Goal: Contribute content

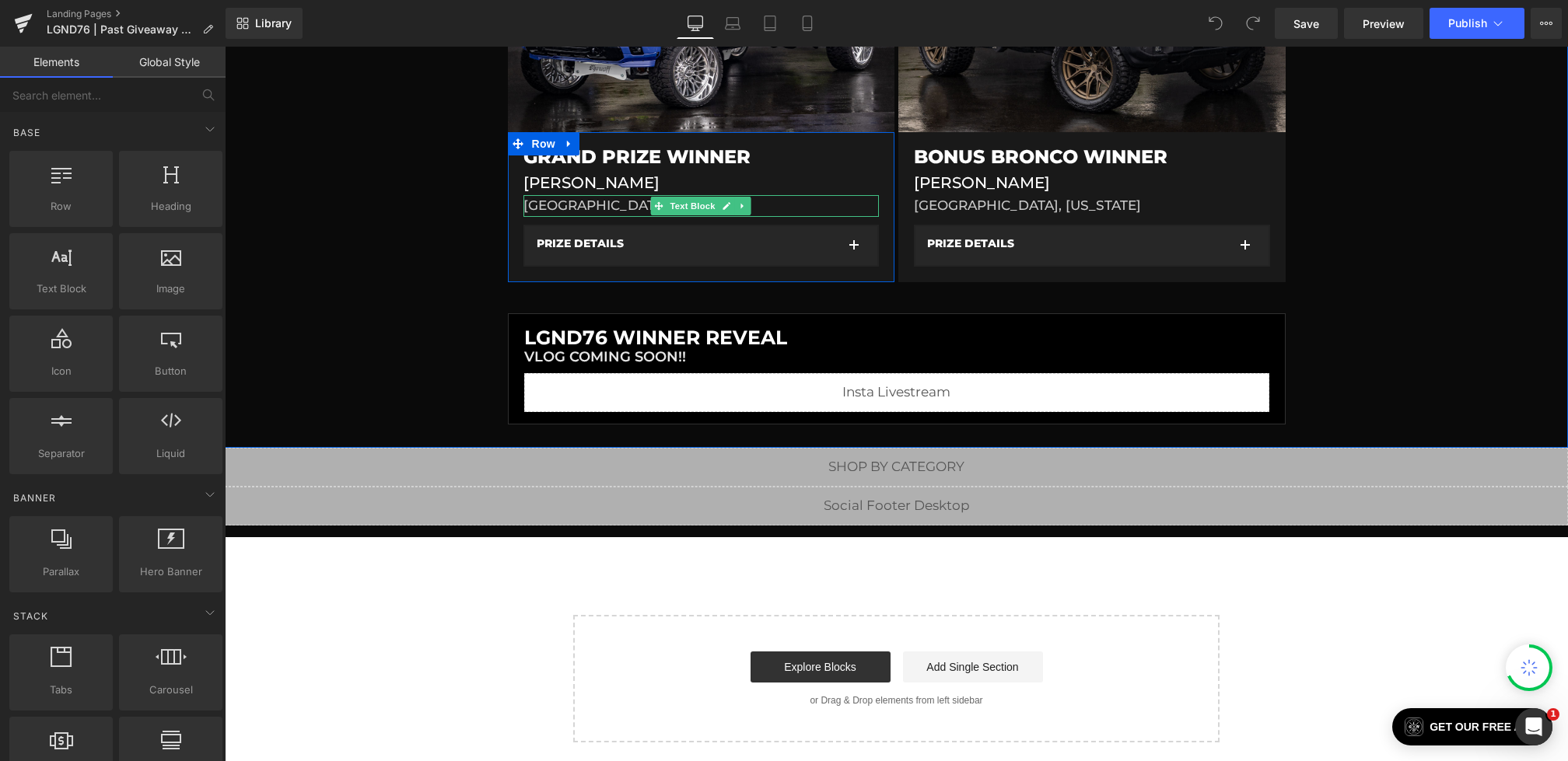
scroll to position [364, 0]
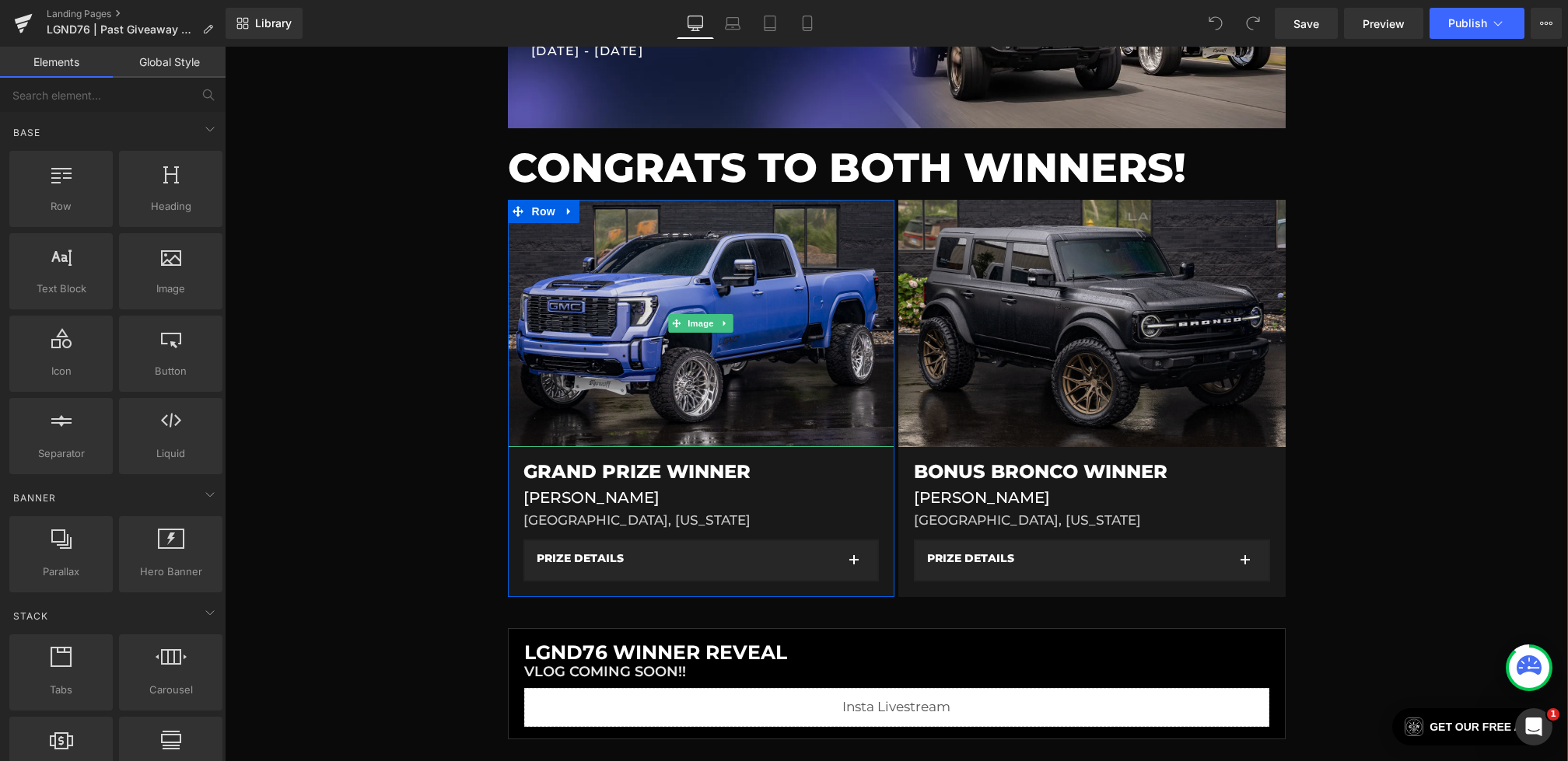
click at [728, 299] on img at bounding box center [701, 323] width 387 height 247
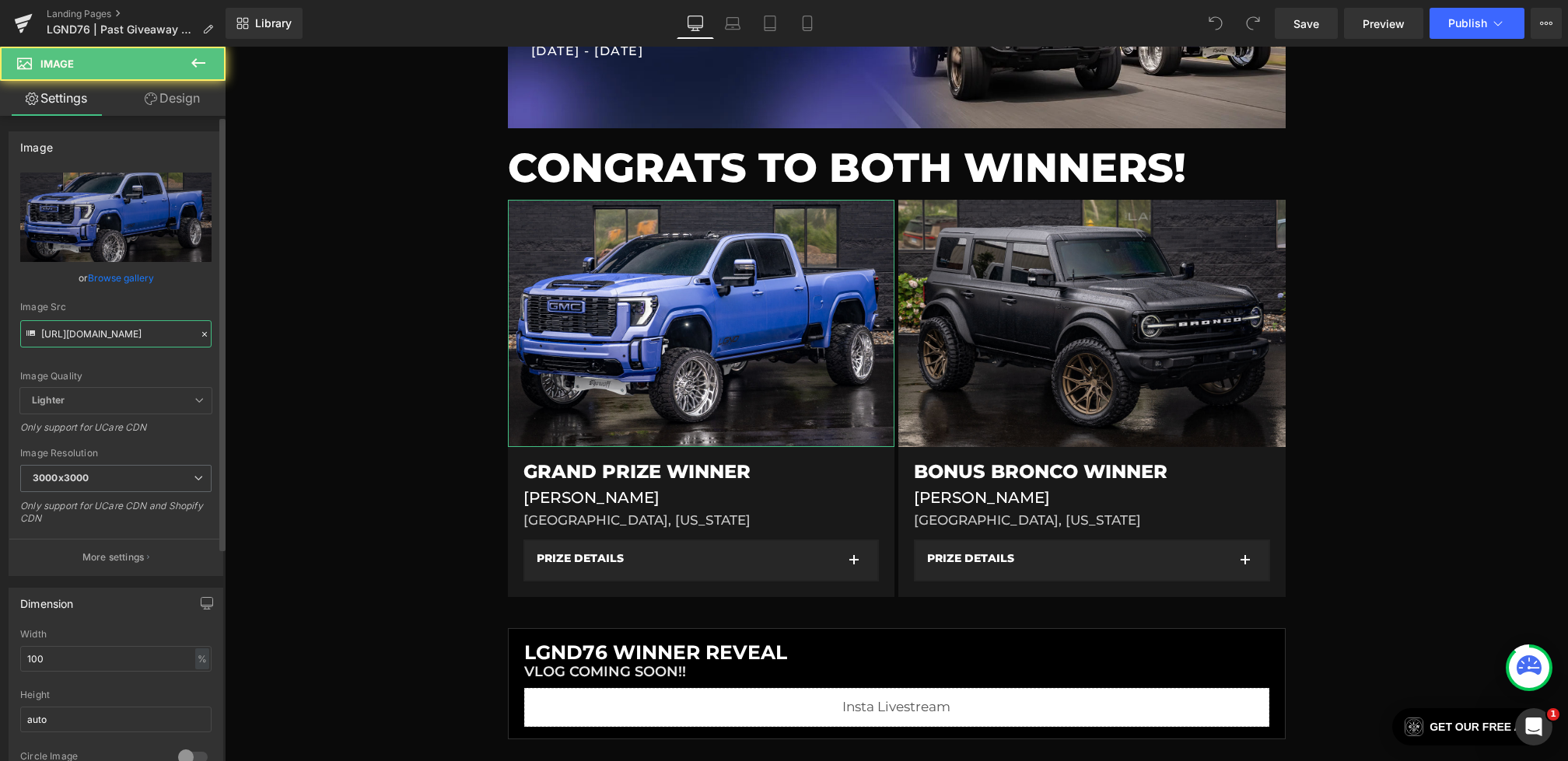
click at [80, 338] on input "[URL][DOMAIN_NAME]" at bounding box center [115, 334] width 191 height 28
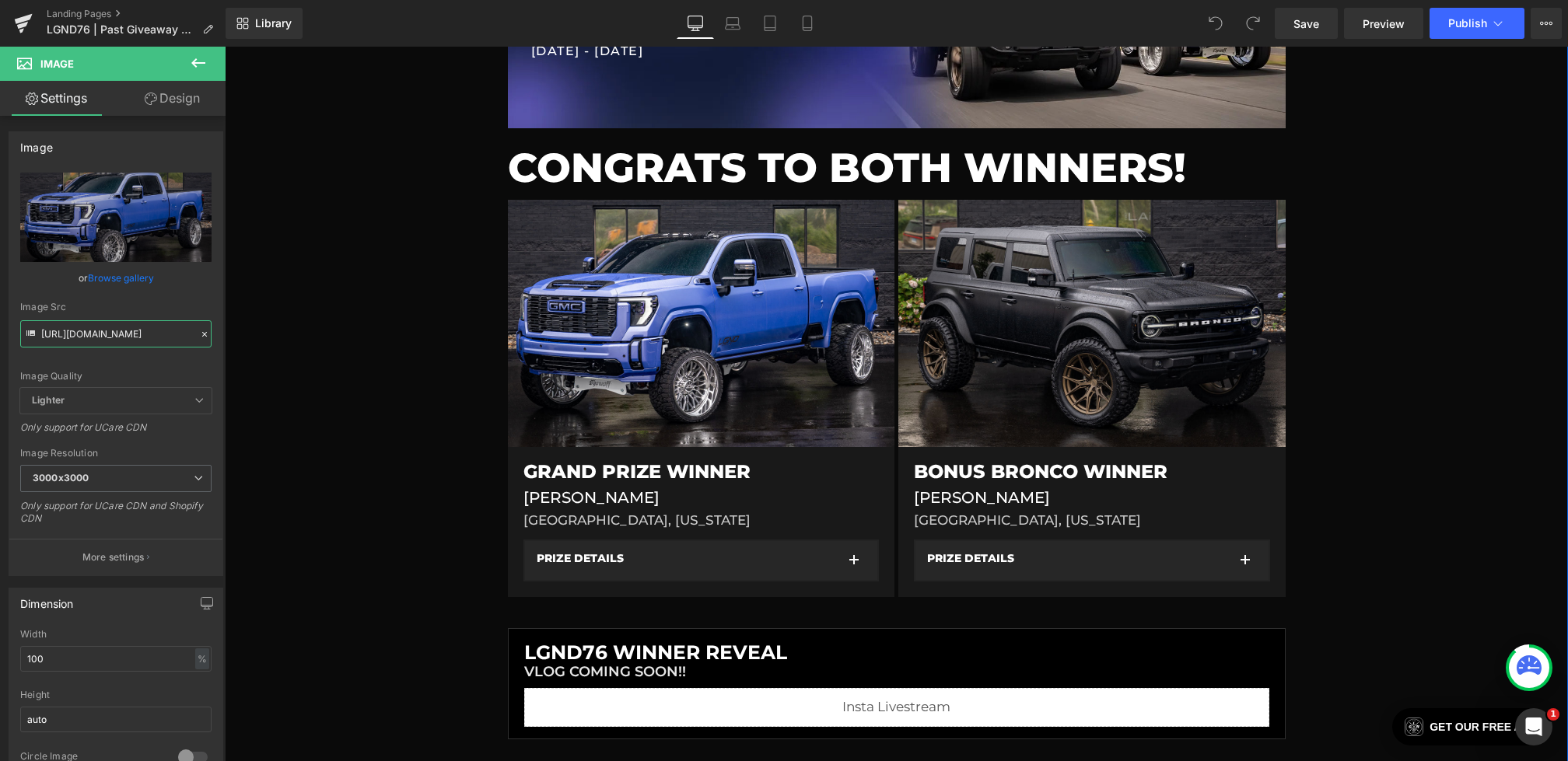
drag, startPoint x: 265, startPoint y: 380, endPoint x: 432, endPoint y: 346, distance: 170.4
paste input ".webp?v=1755193356"
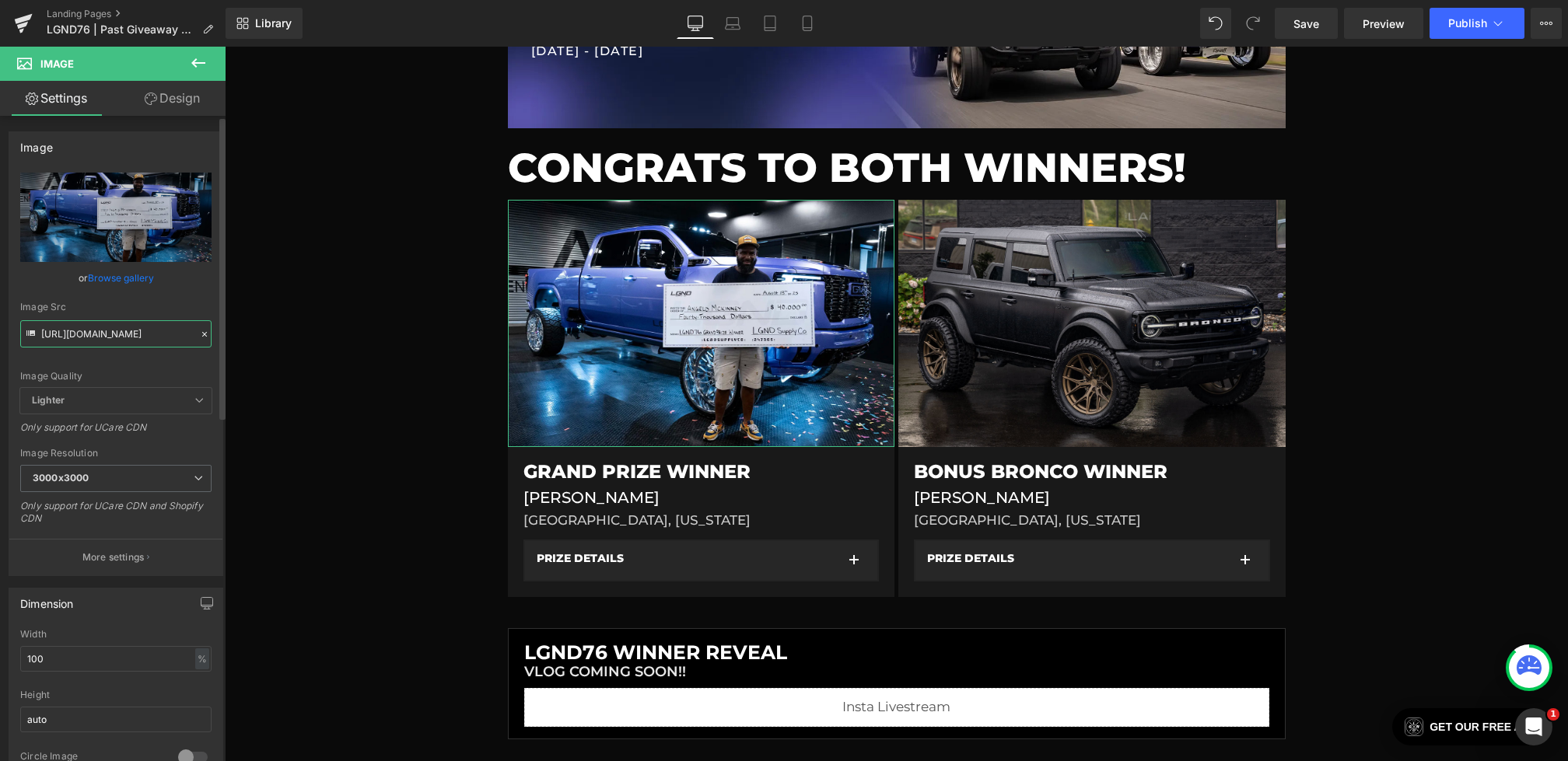
type input "[URL][DOMAIN_NAME]"
click at [186, 303] on div "Image Src" at bounding box center [115, 307] width 191 height 11
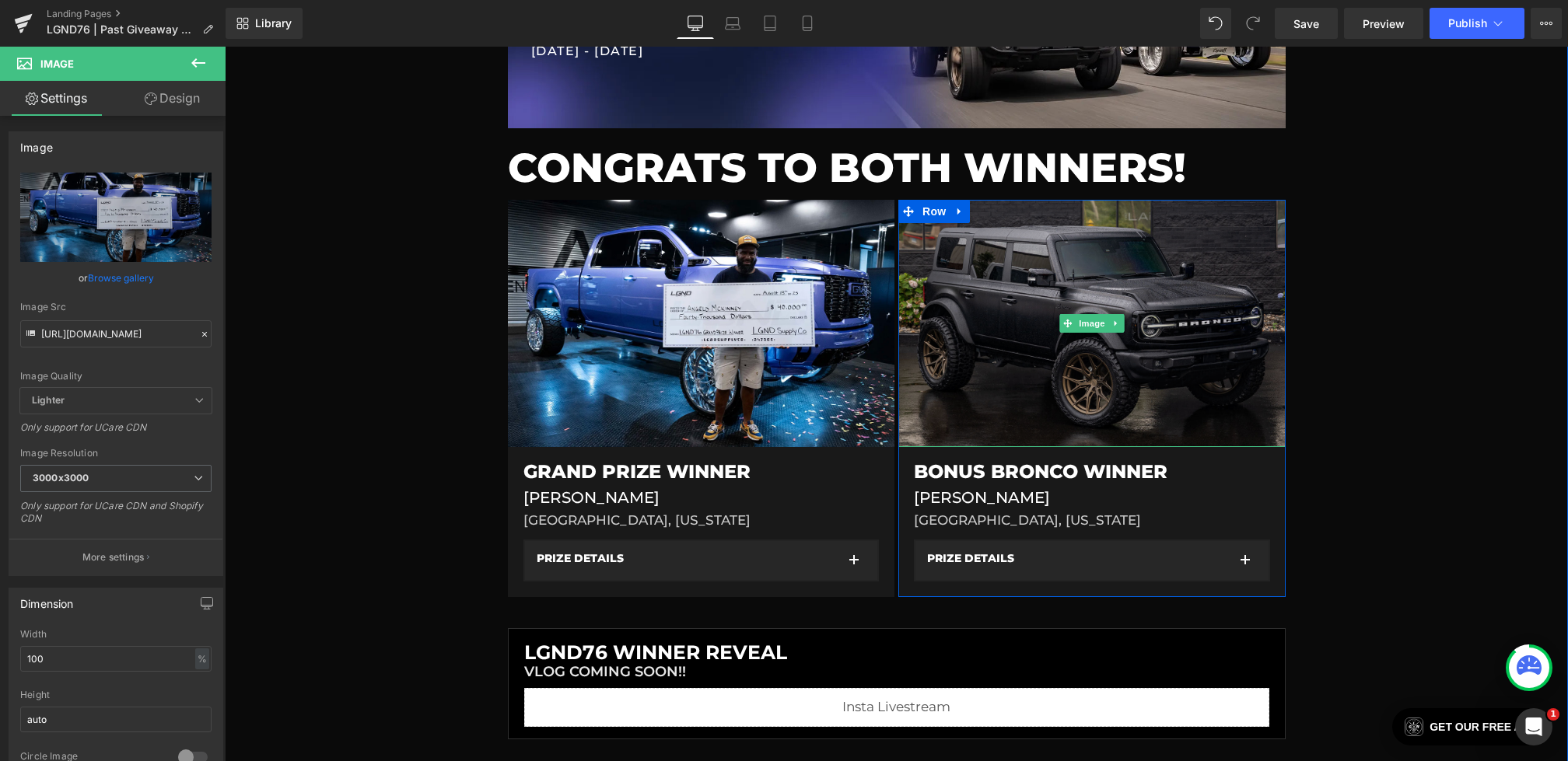
scroll to position [533, 0]
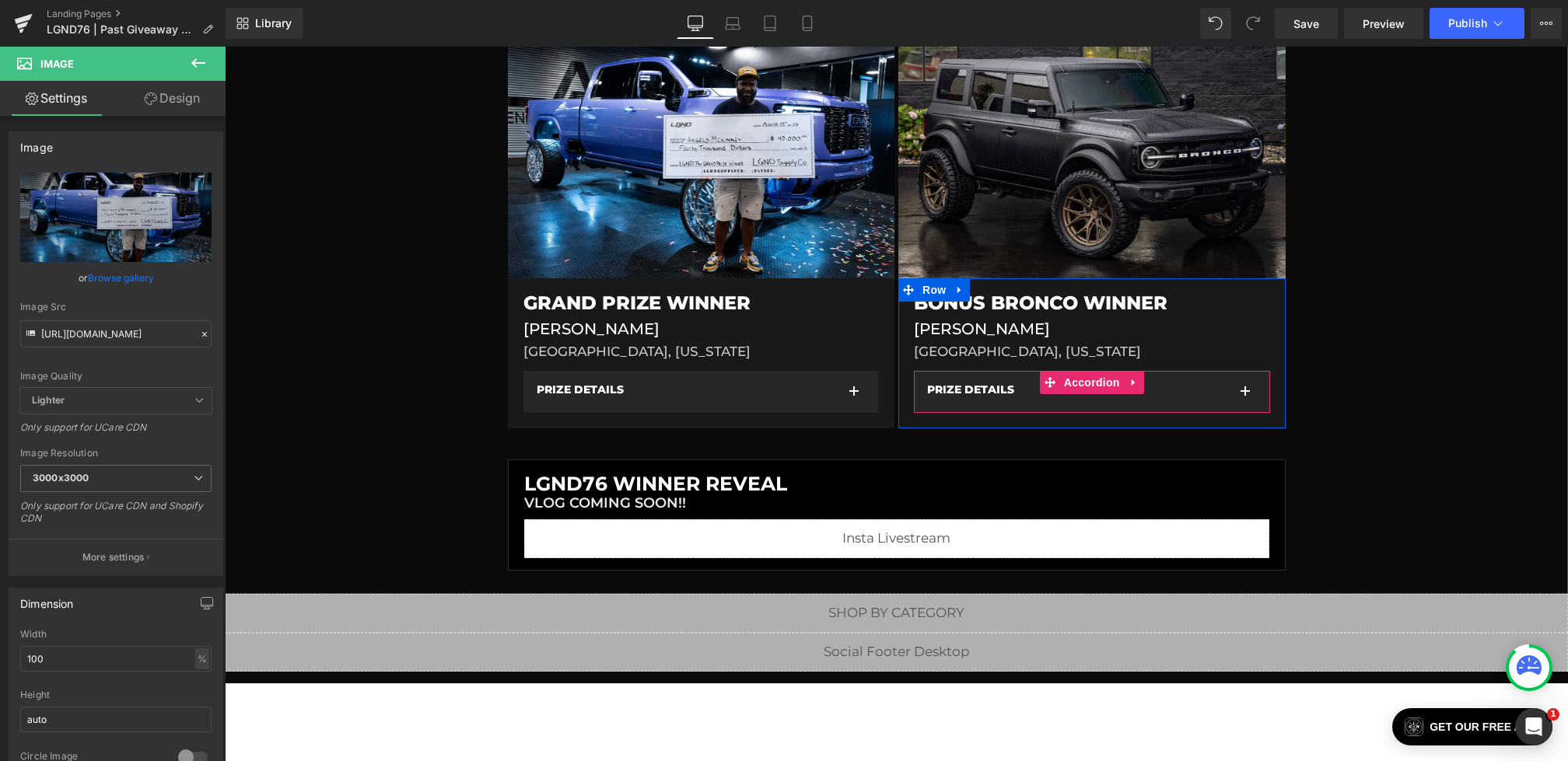
click at [1255, 408] on button "button" at bounding box center [1245, 391] width 31 height 39
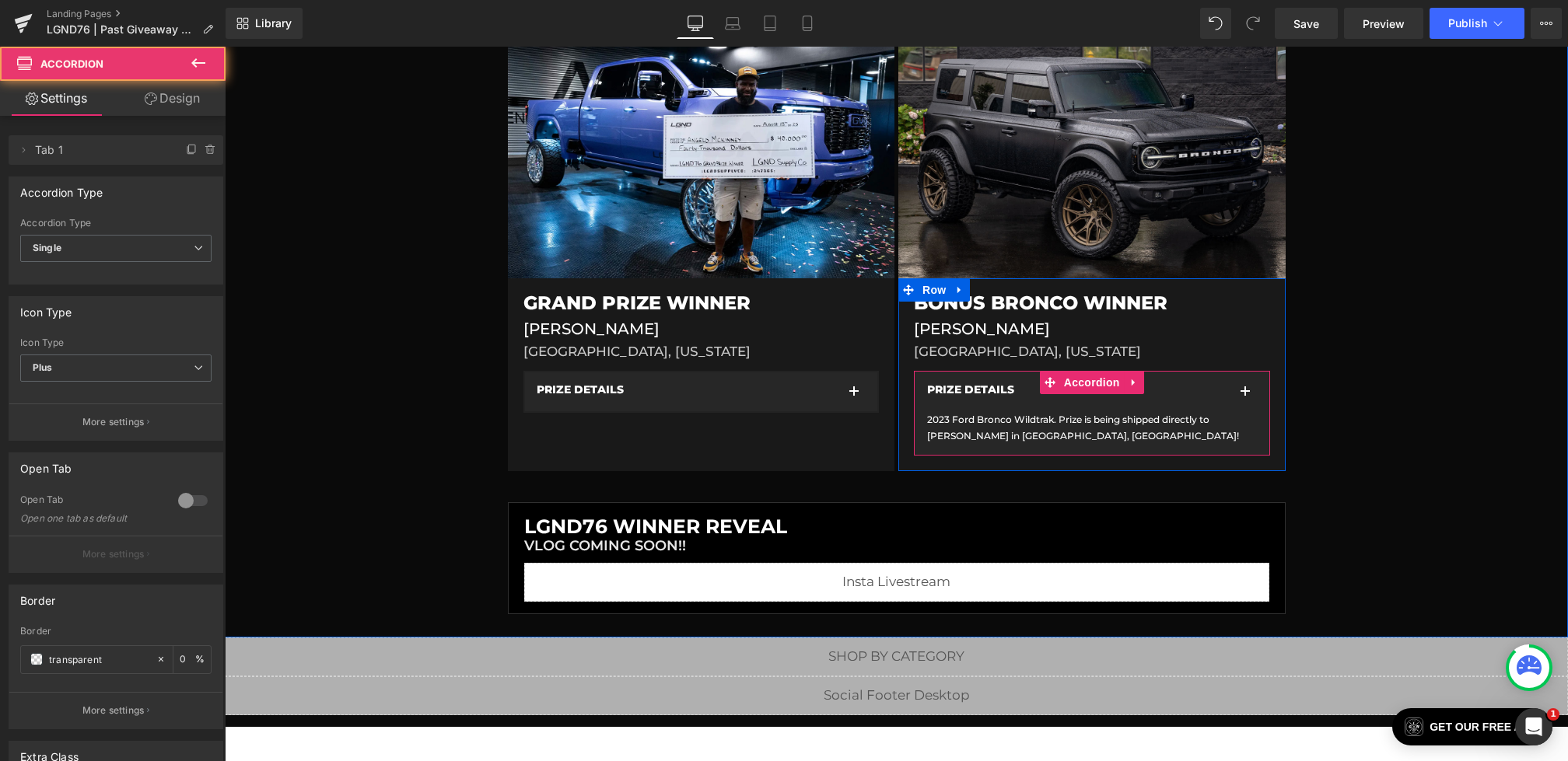
click at [1233, 401] on button "button" at bounding box center [1245, 391] width 31 height 39
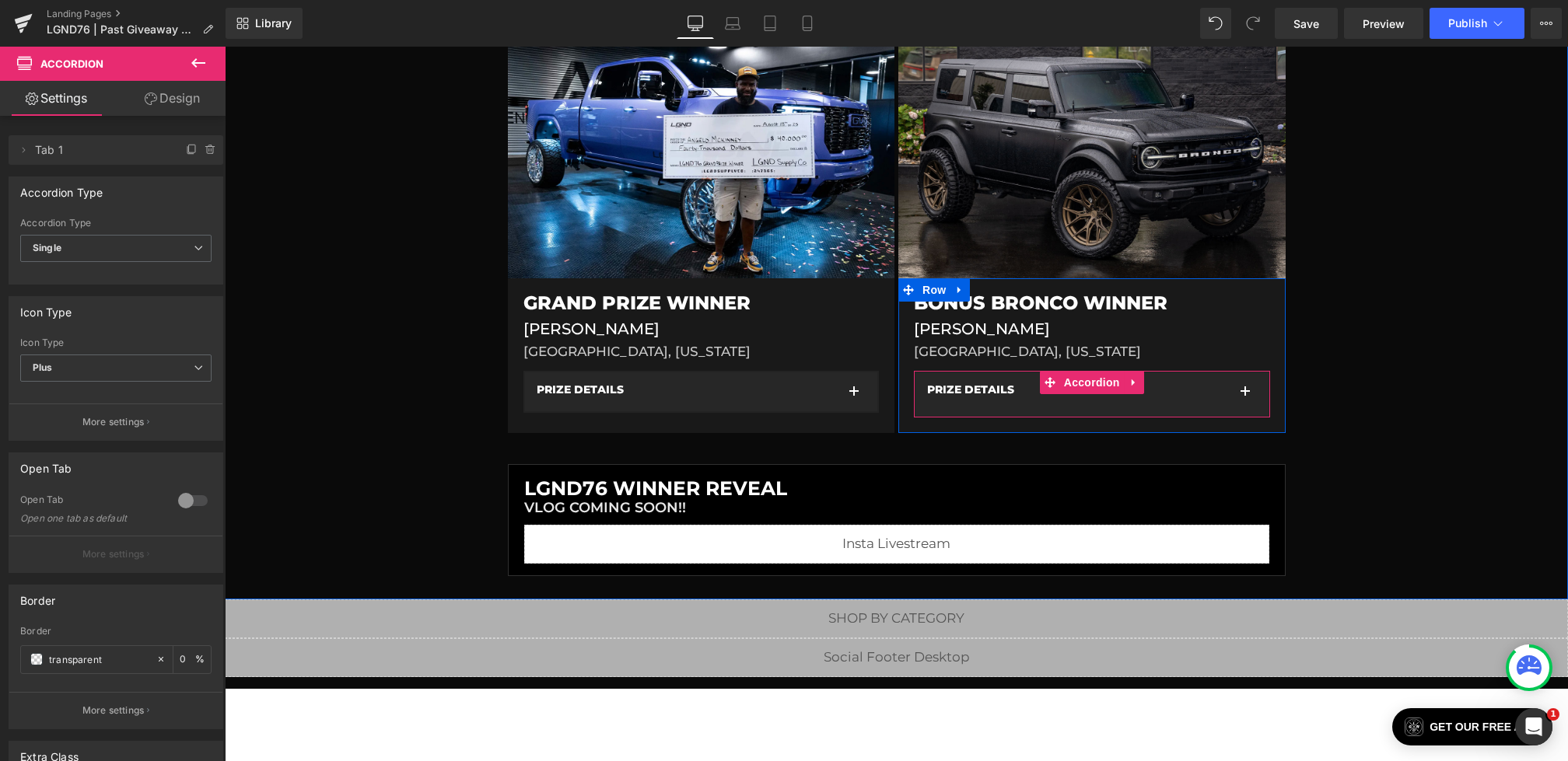
click at [1233, 401] on button "button" at bounding box center [1245, 391] width 31 height 39
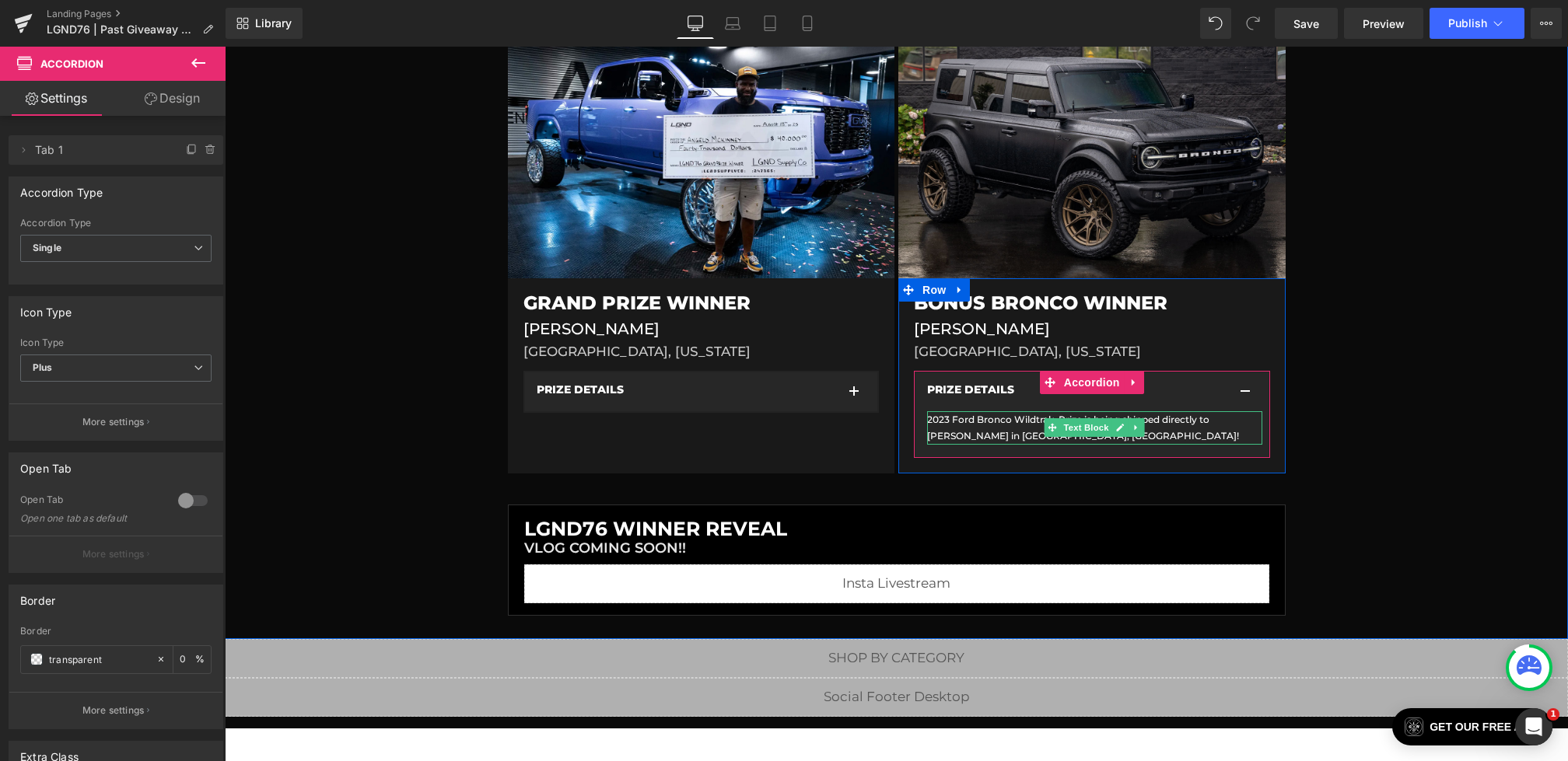
click at [1190, 426] on p "2023 Ford Bronco Wildtrak. Prize is being shipped directly to [PERSON_NAME] in …" at bounding box center [1095, 428] width 335 height 34
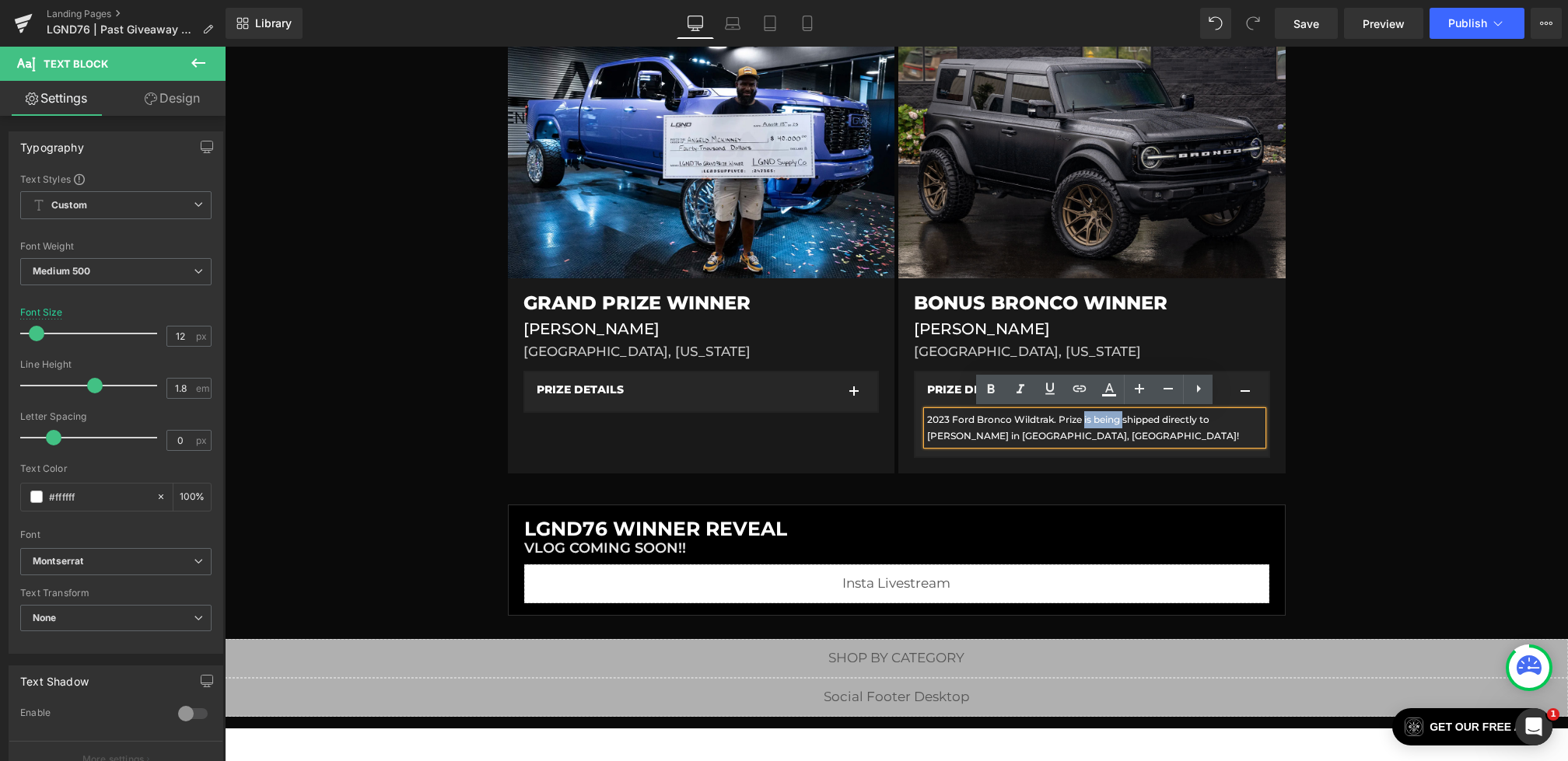
drag, startPoint x: 1124, startPoint y: 421, endPoint x: 1085, endPoint y: 421, distance: 39.0
click at [1085, 421] on p "2023 Ford Bronco Wildtrak. Prize is being shipped directly to [PERSON_NAME] in …" at bounding box center [1095, 428] width 335 height 34
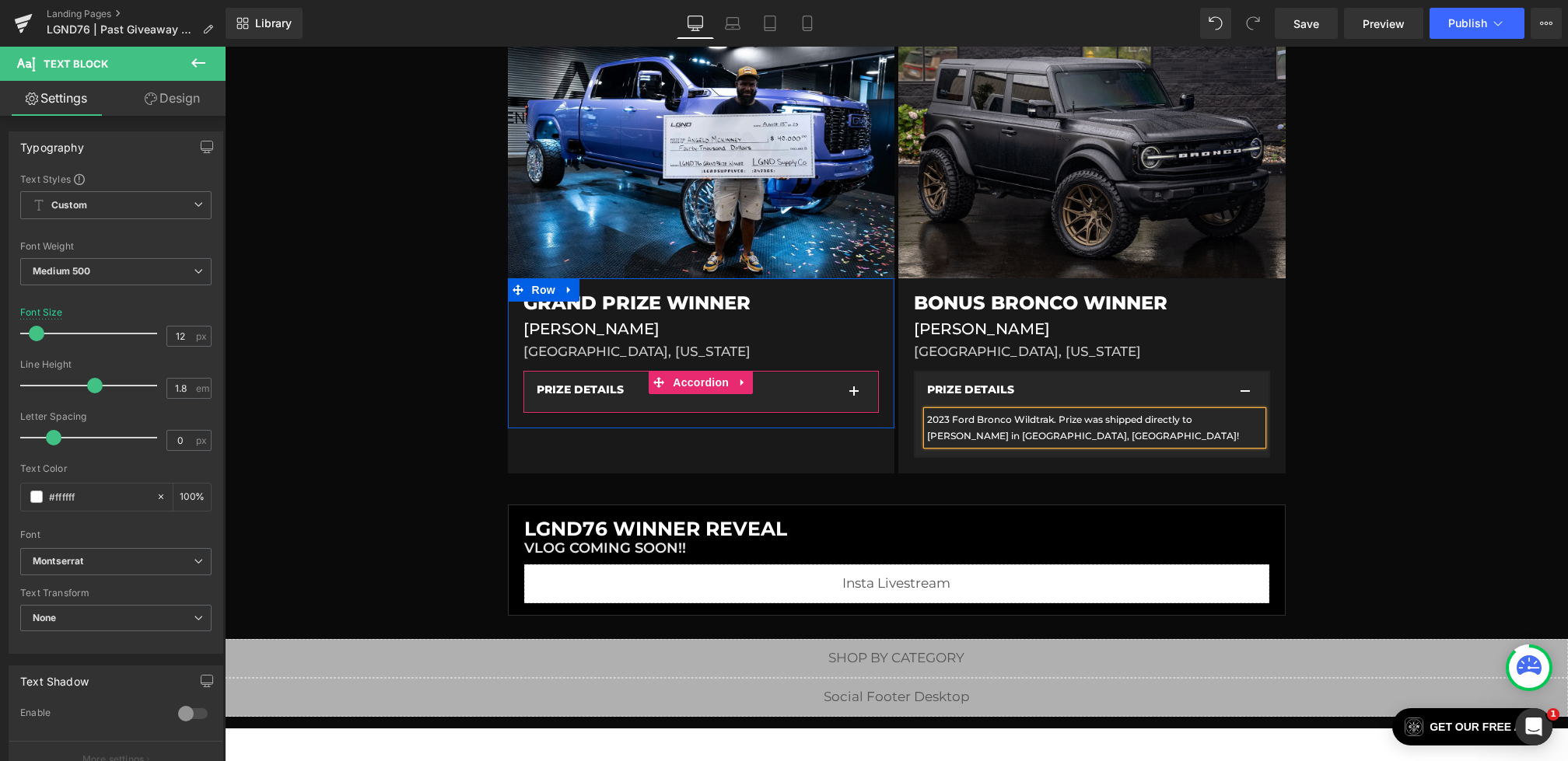
click at [866, 393] on button "button" at bounding box center [854, 391] width 31 height 39
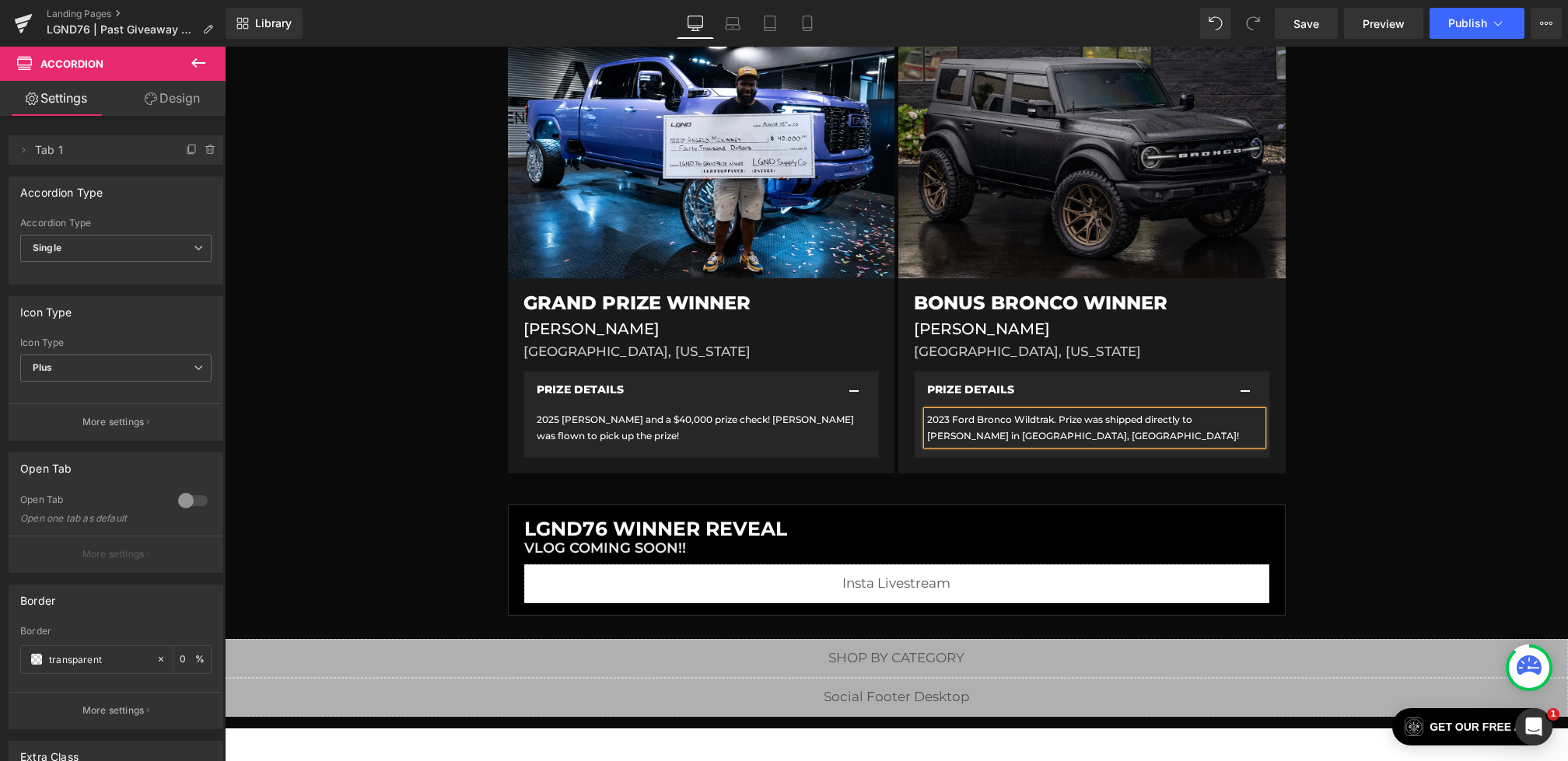
scroll to position [269, 0]
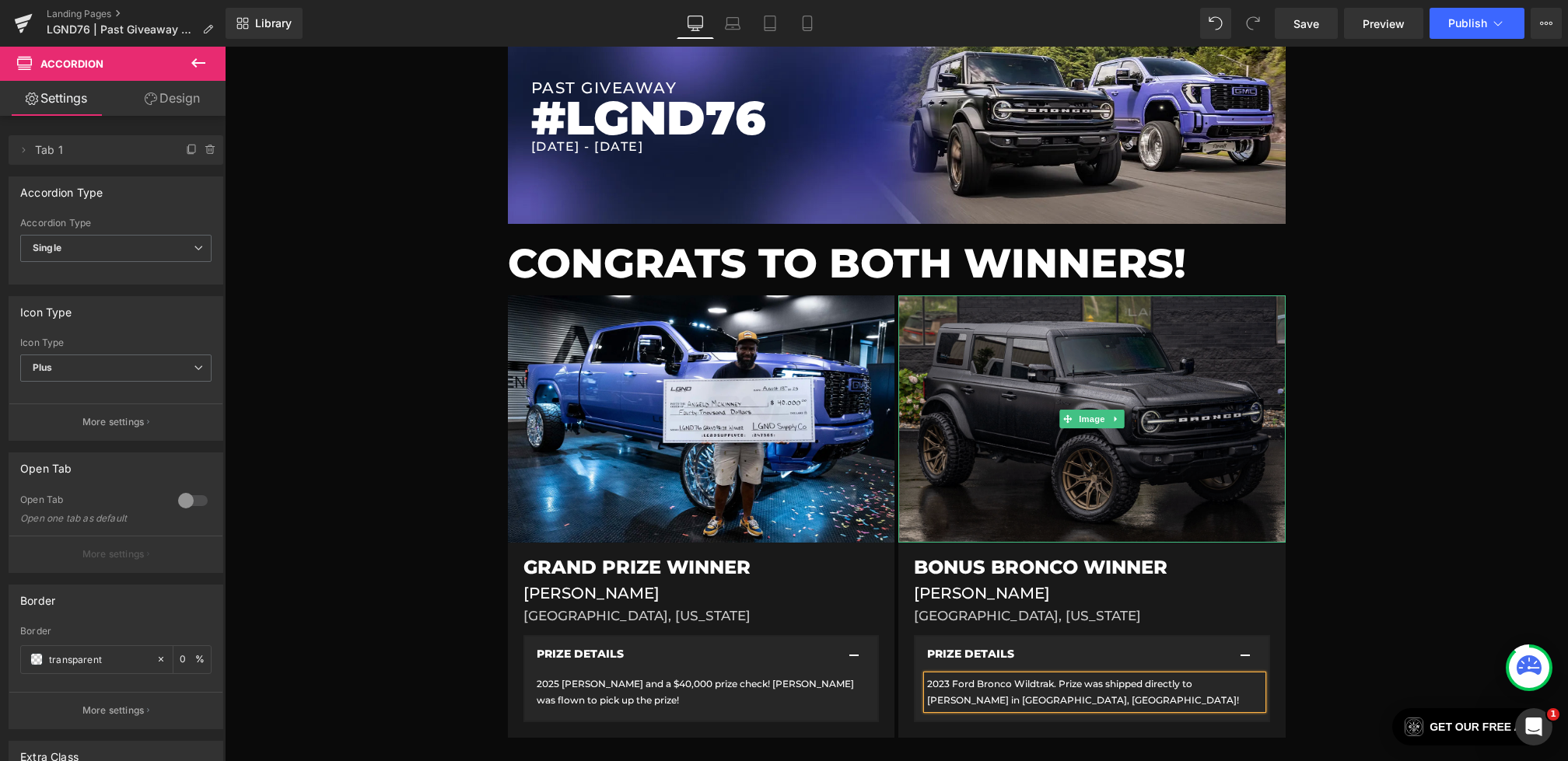
click at [1031, 388] on img at bounding box center [1092, 419] width 387 height 247
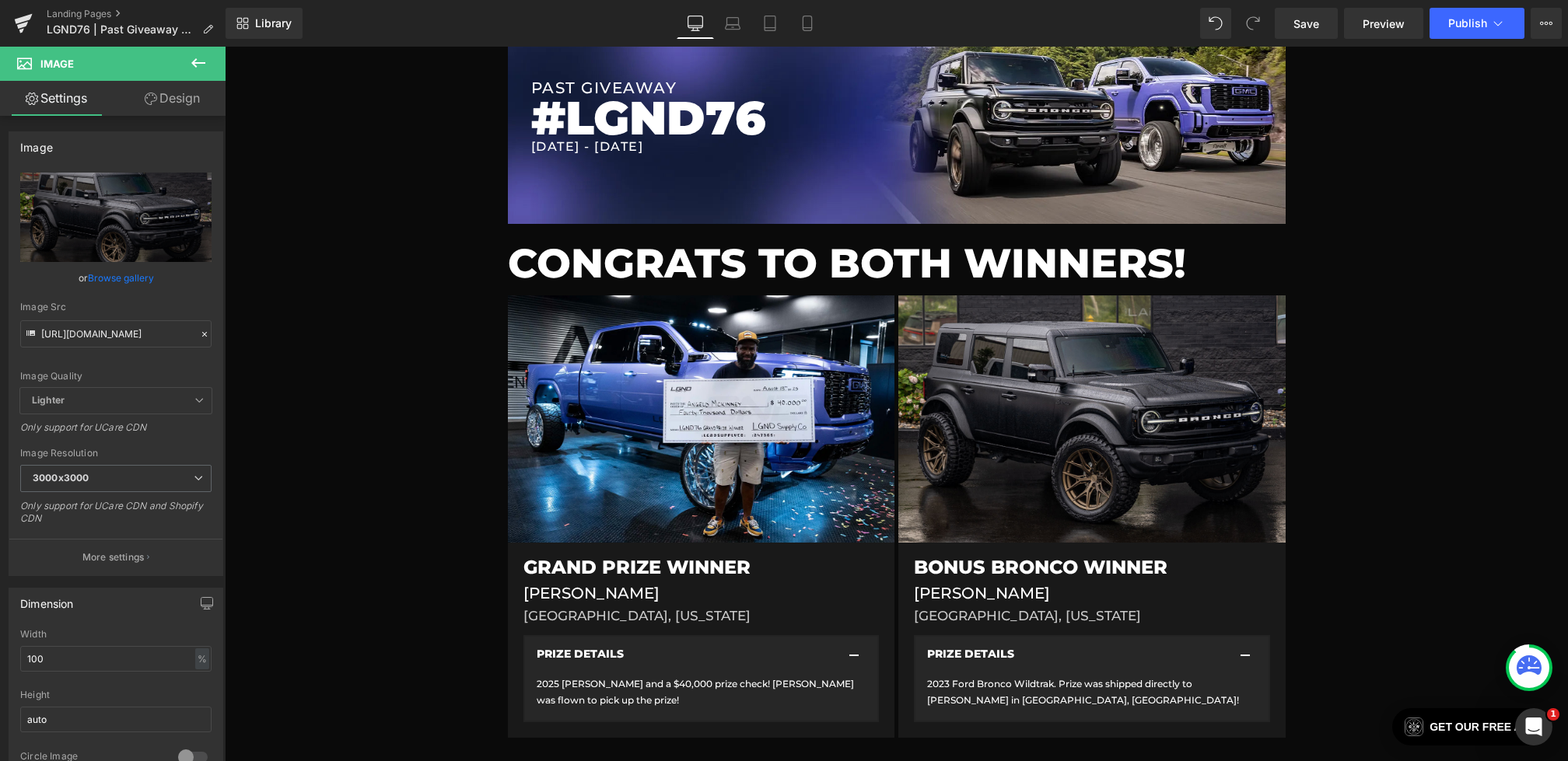
scroll to position [93, 0]
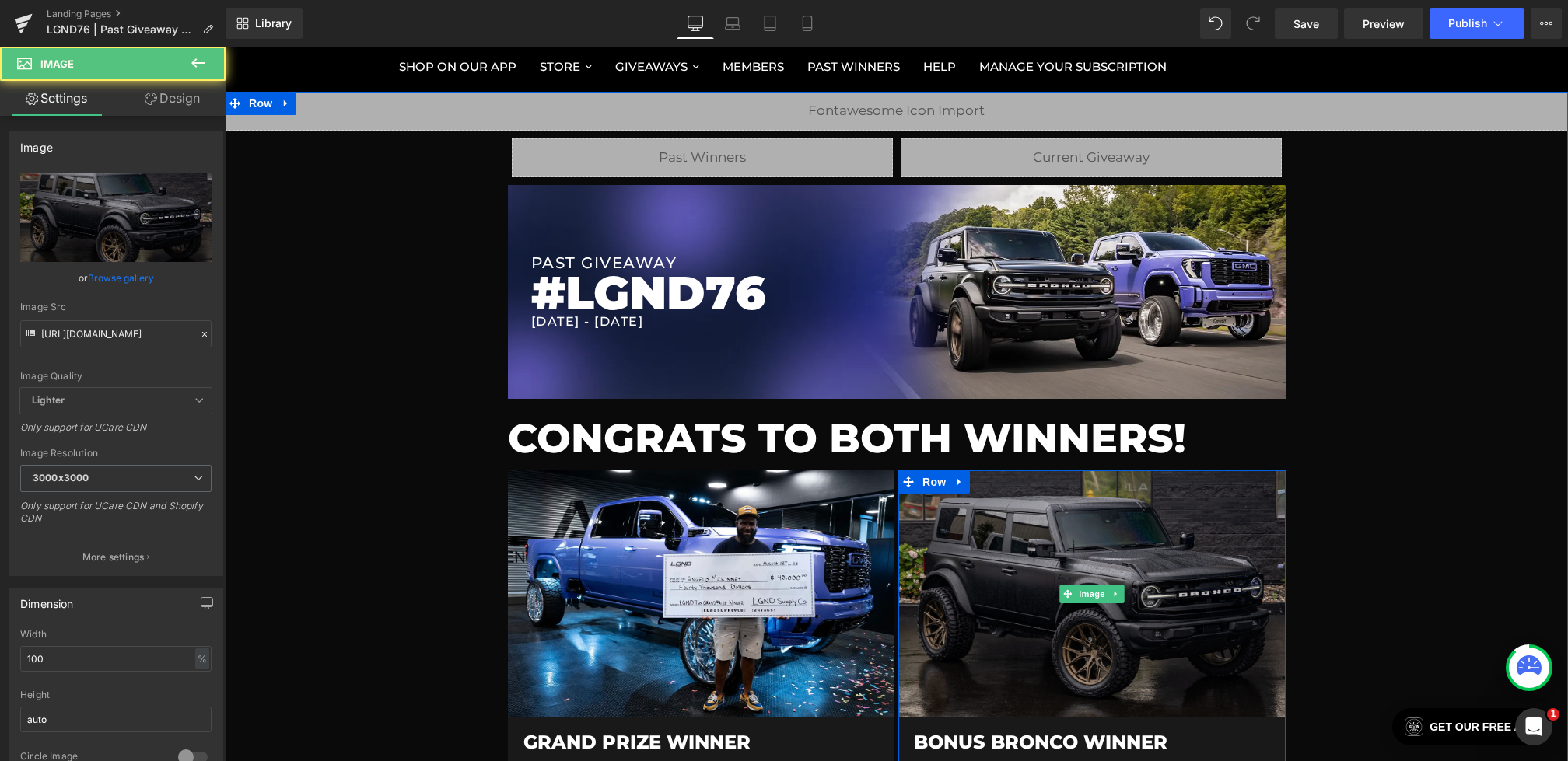
click at [1019, 536] on img at bounding box center [1092, 594] width 387 height 247
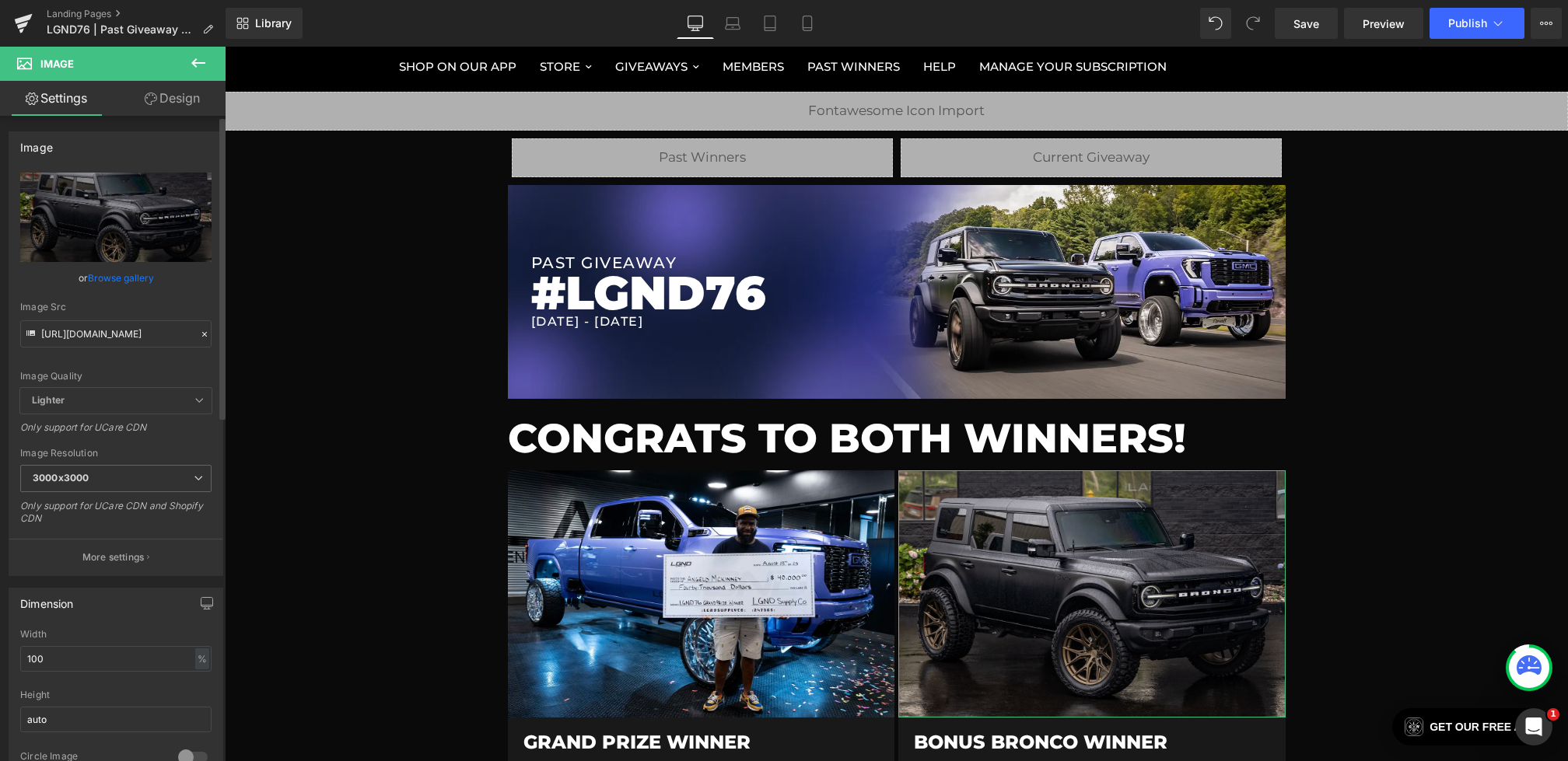
click at [199, 330] on icon at bounding box center [204, 334] width 11 height 11
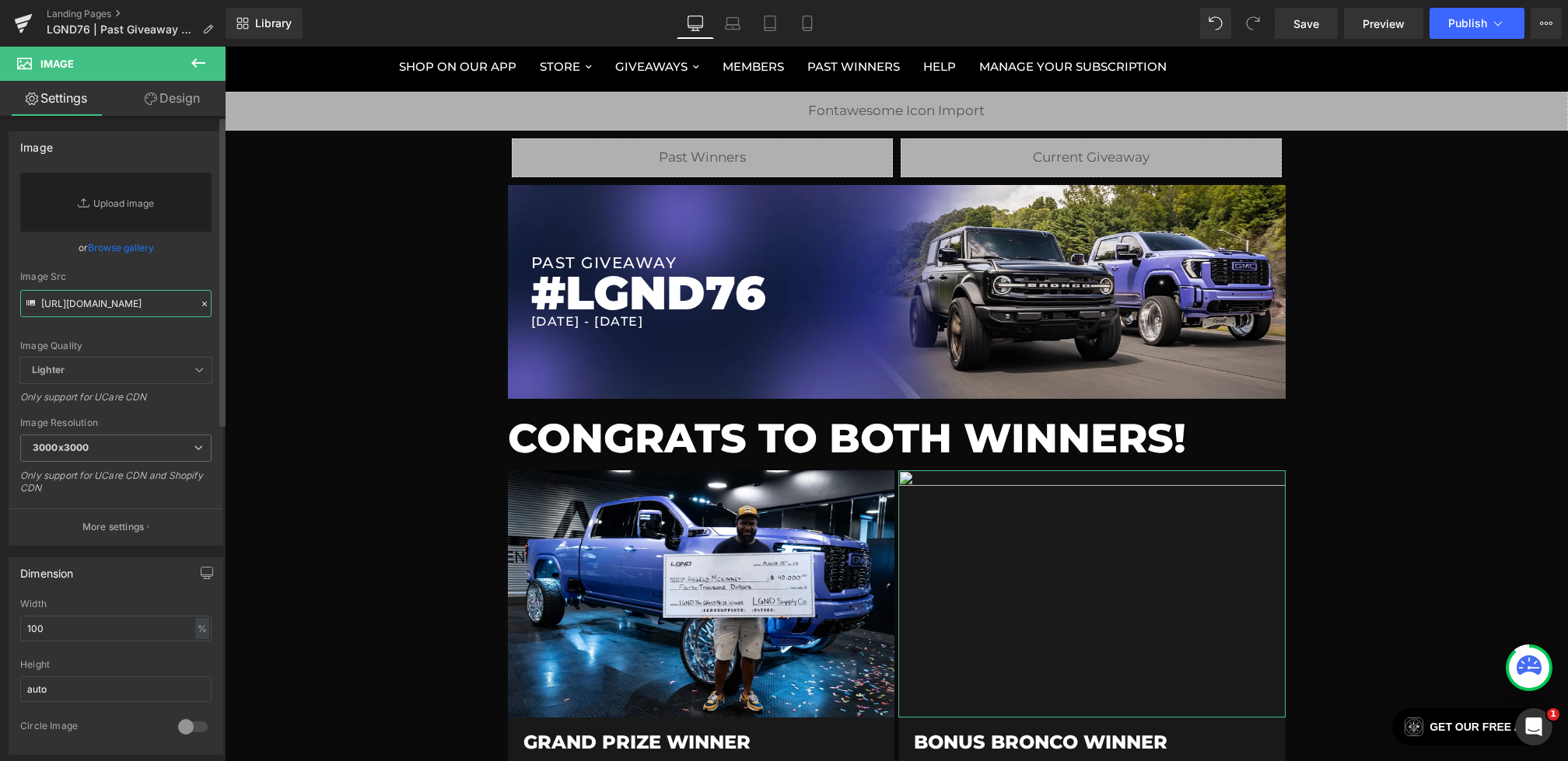
click at [108, 298] on input "[URL][DOMAIN_NAME]" at bounding box center [115, 304] width 191 height 28
paste input "[URL][DOMAIN_NAME]"
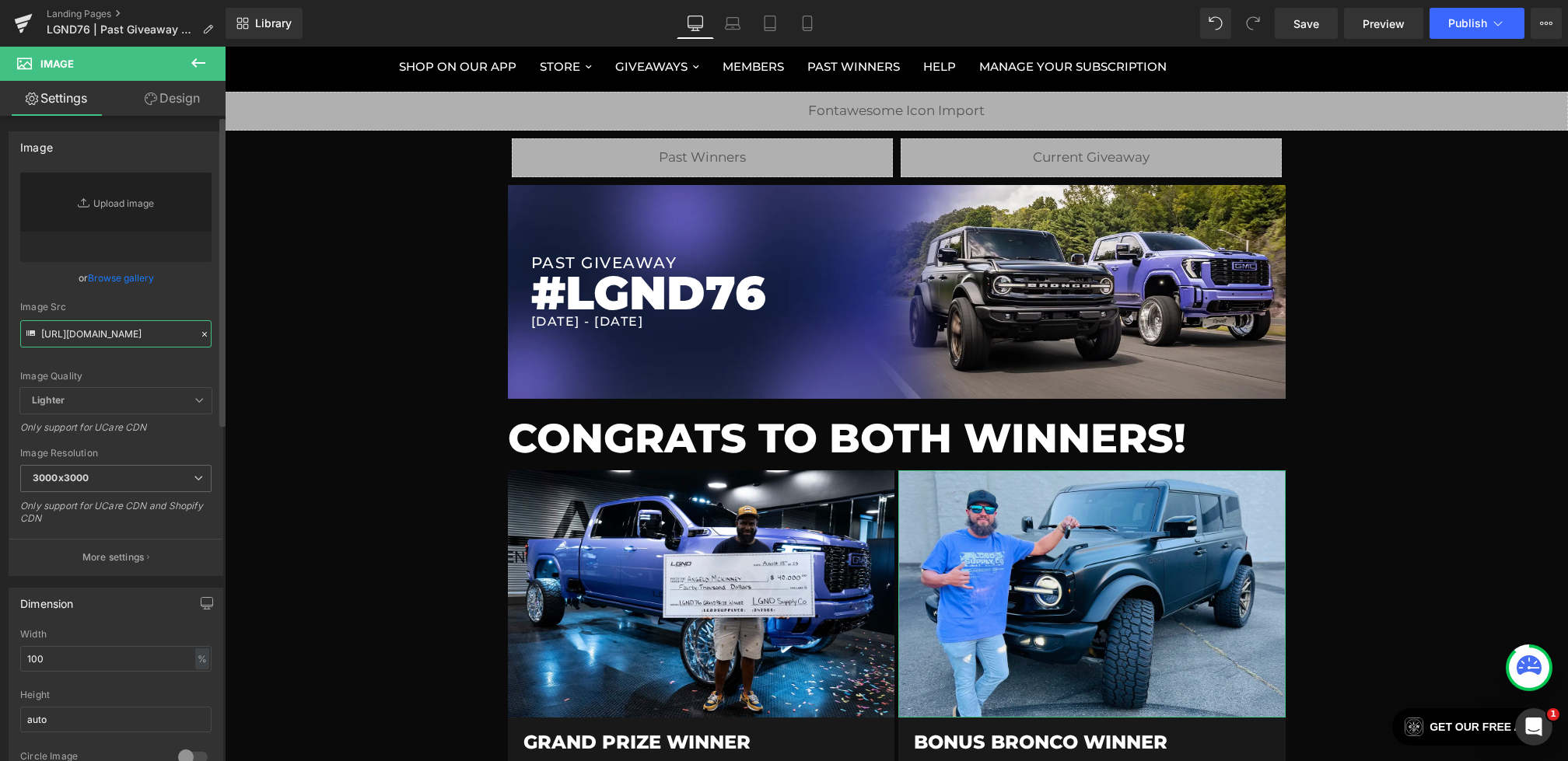
type input "[URL][DOMAIN_NAME]"
click at [170, 292] on div "Image Quality Lighter Lightest Lighter Lighter Lightest Only support for UCare …" at bounding box center [115, 280] width 191 height 215
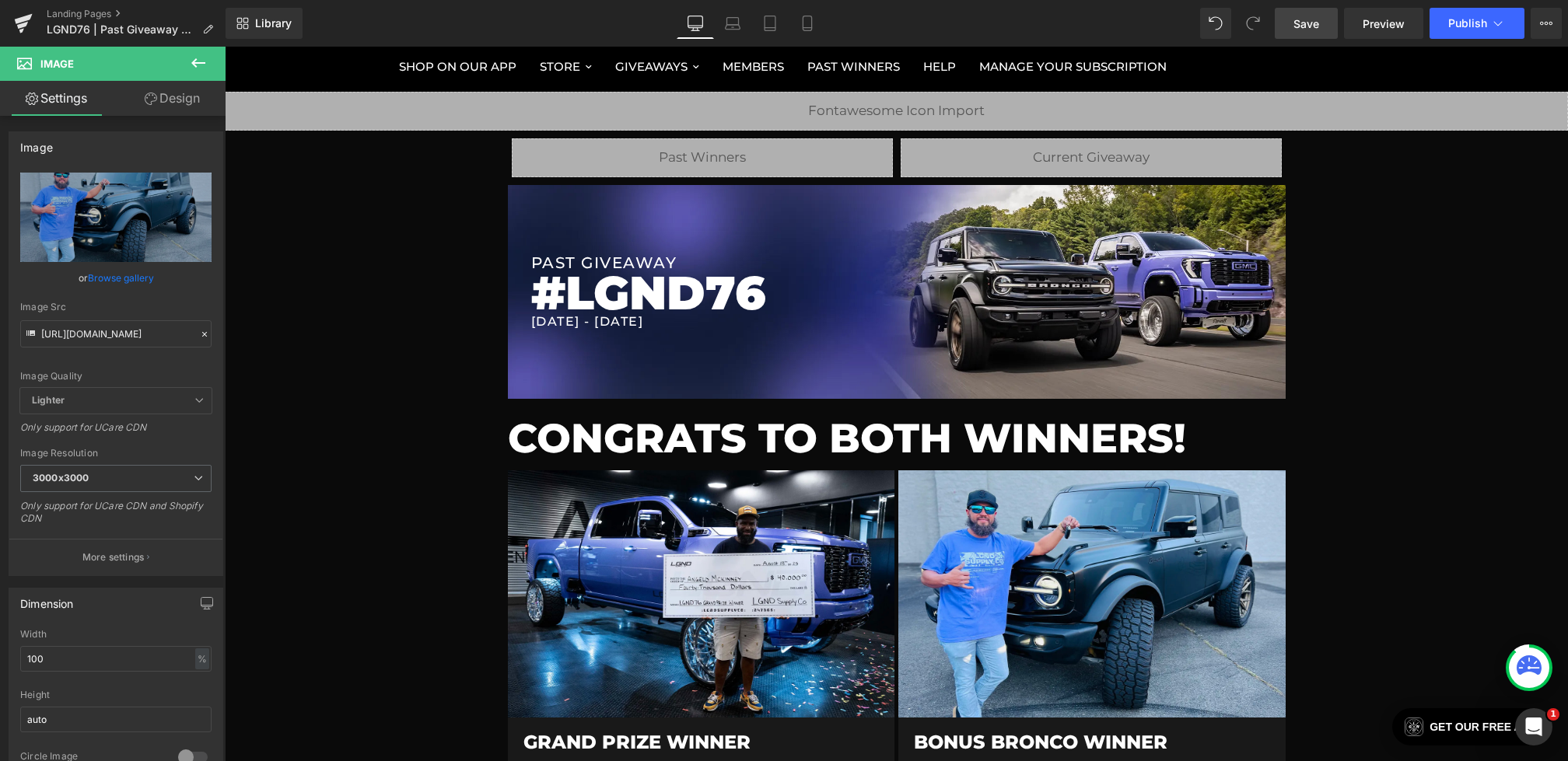
click at [1313, 27] on span "Save" at bounding box center [1306, 23] width 26 height 16
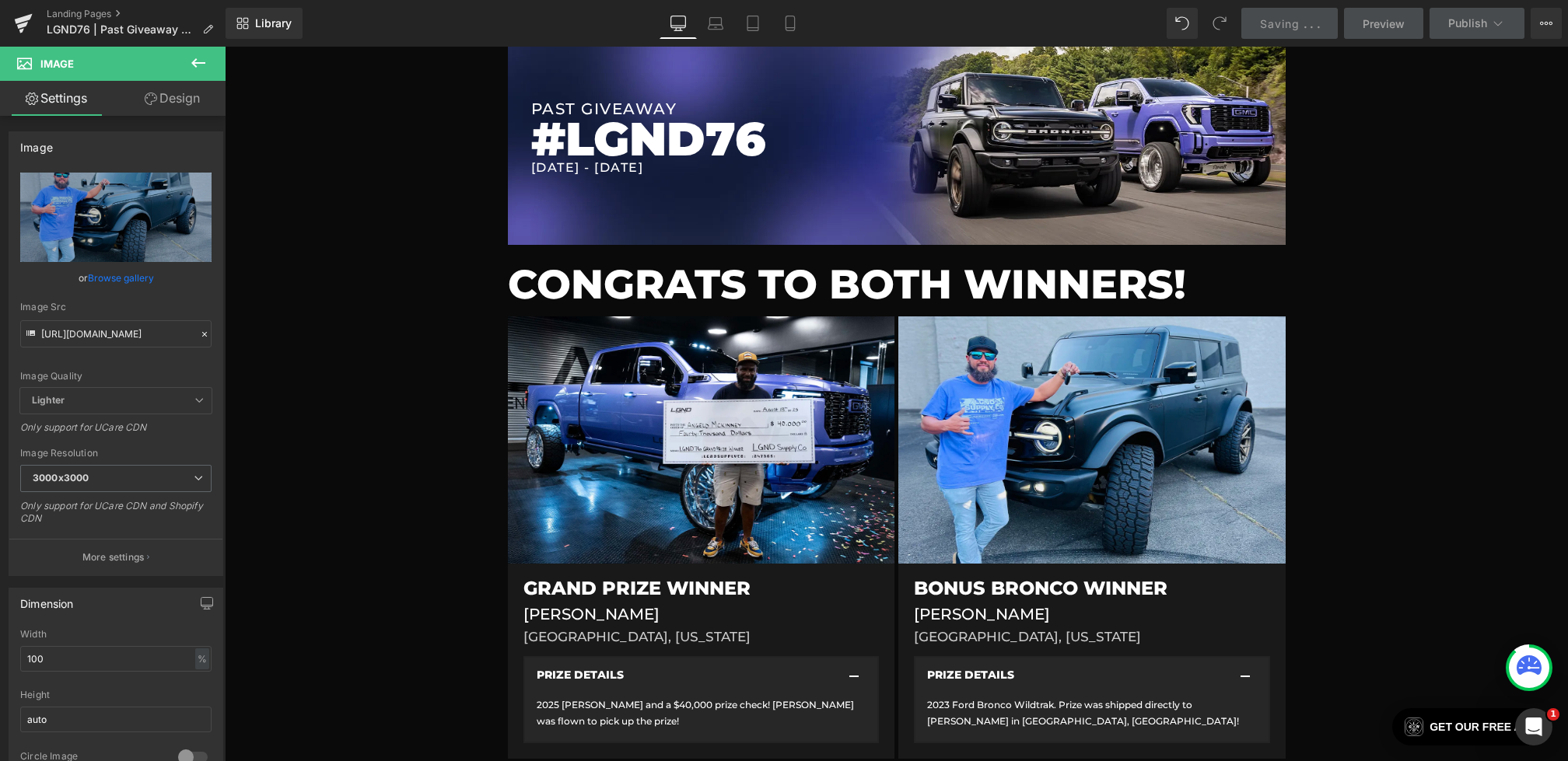
scroll to position [508, 0]
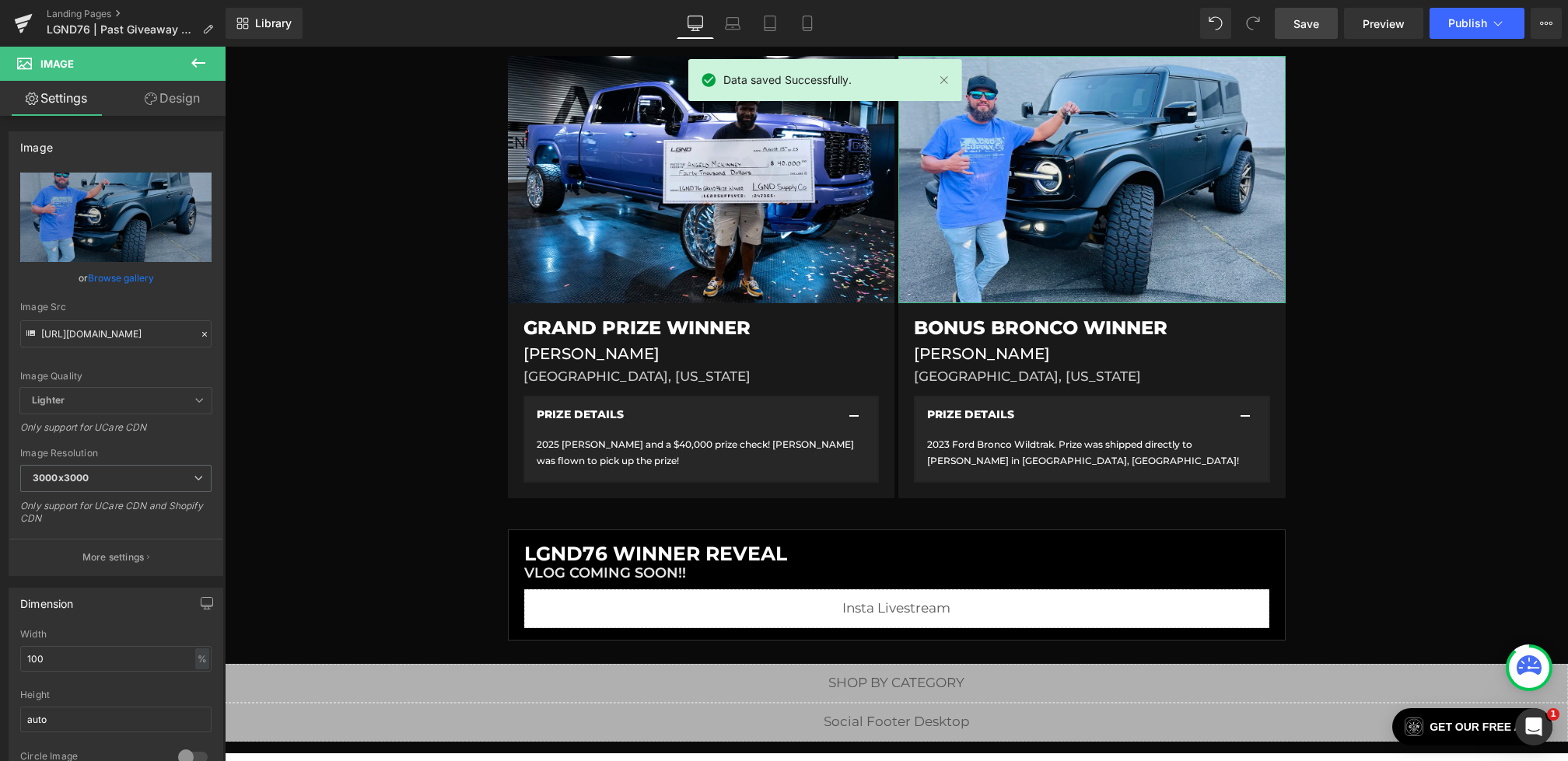
click at [199, 67] on icon at bounding box center [199, 63] width 19 height 19
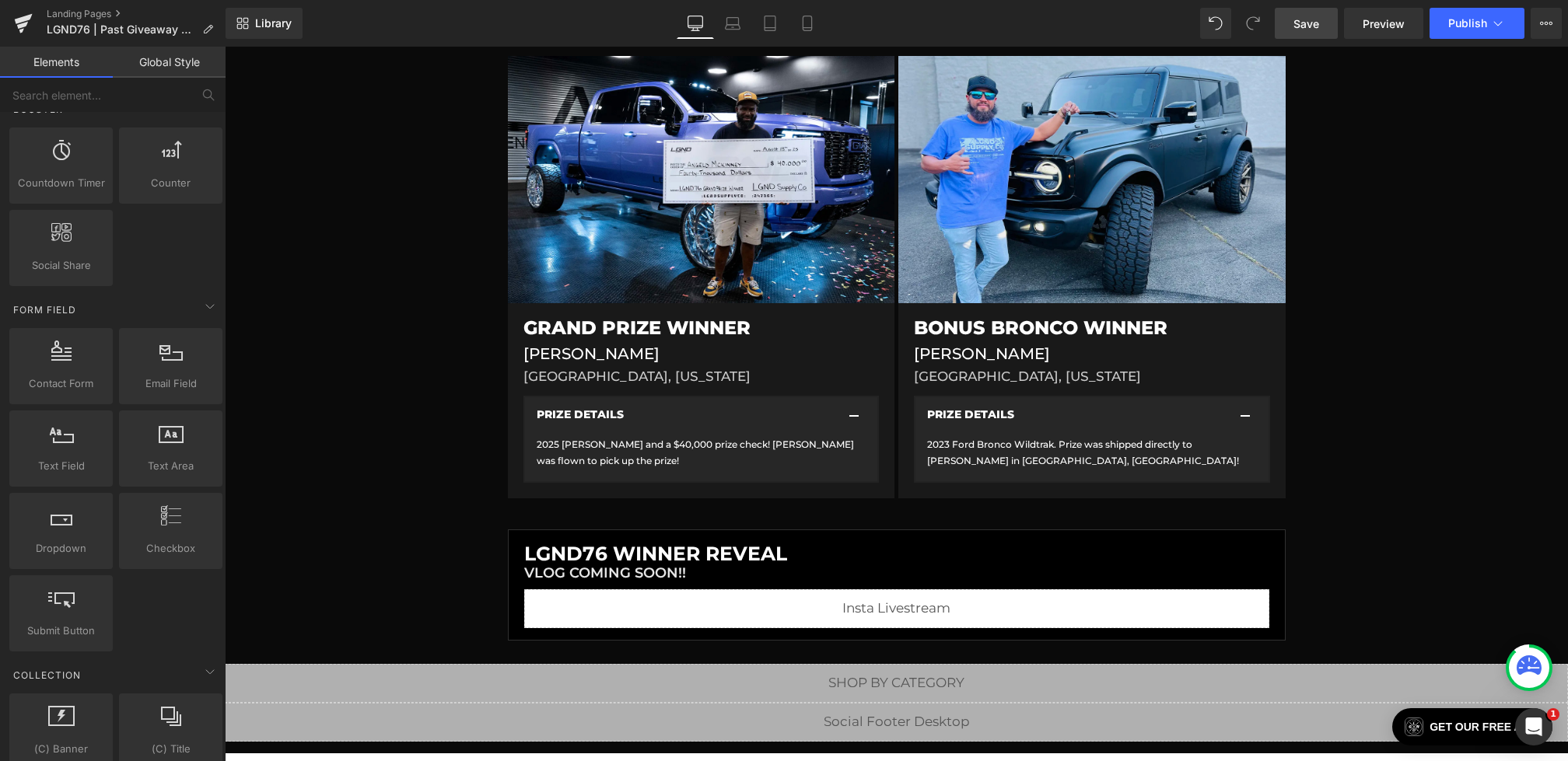
scroll to position [2162, 0]
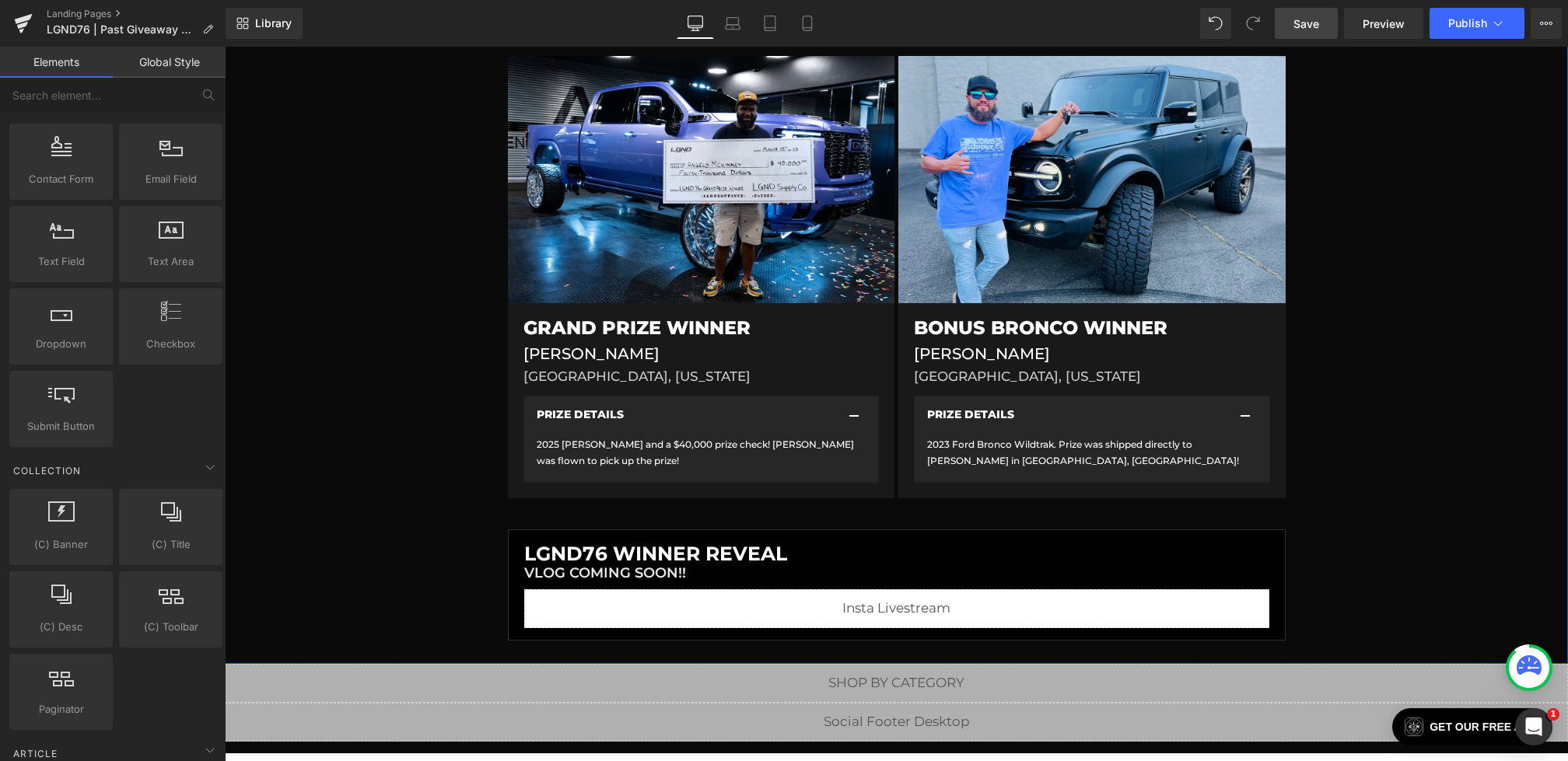
click at [225, 47] on div at bounding box center [225, 47] width 0 height 0
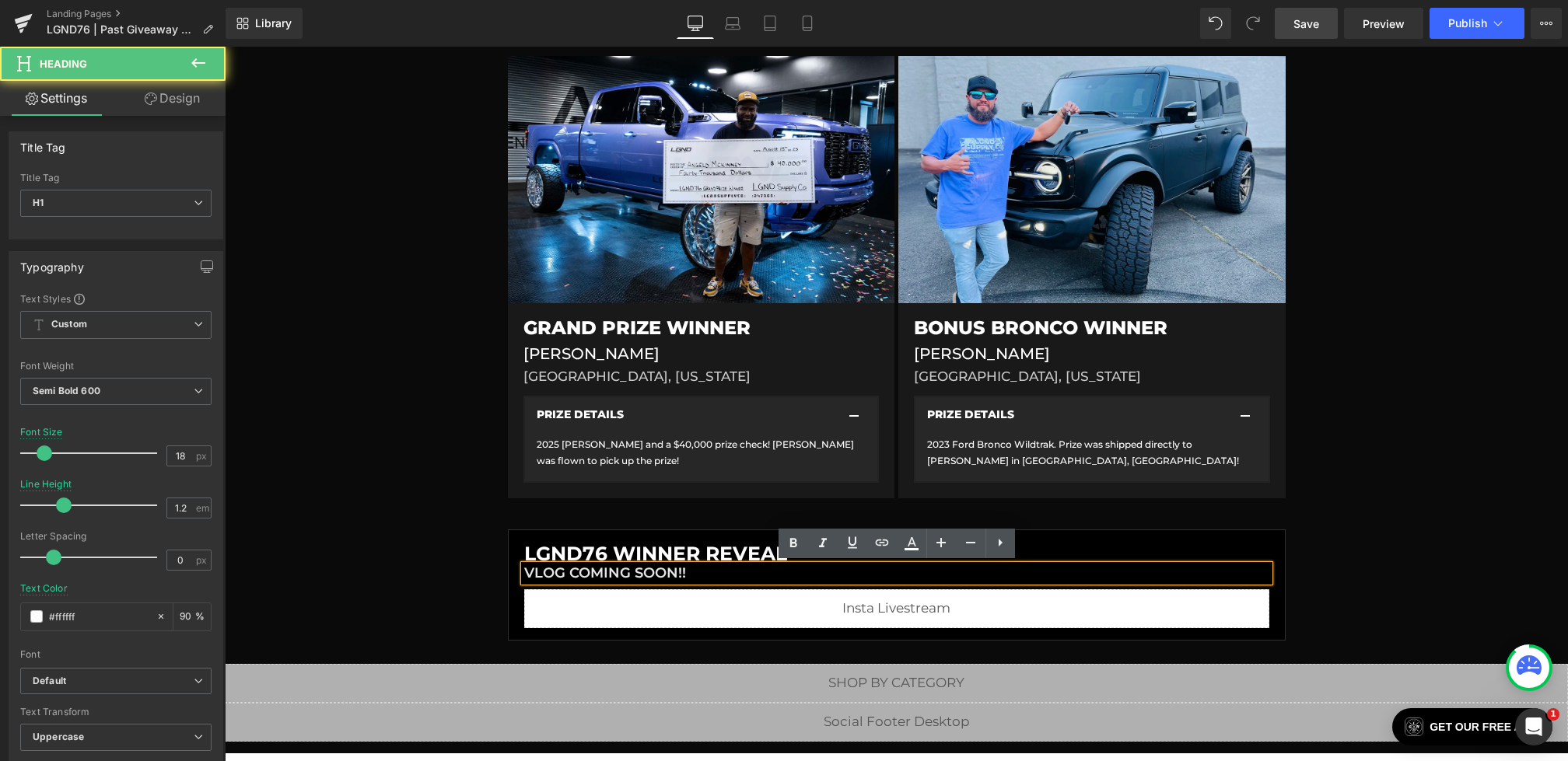
click at [381, 593] on div "Liquid Liquid Liquid Row Row PAST GIVEAWAY Heading #LGND76 Heading [DATE] - [DA…" at bounding box center [896, 158] width 1343 height 963
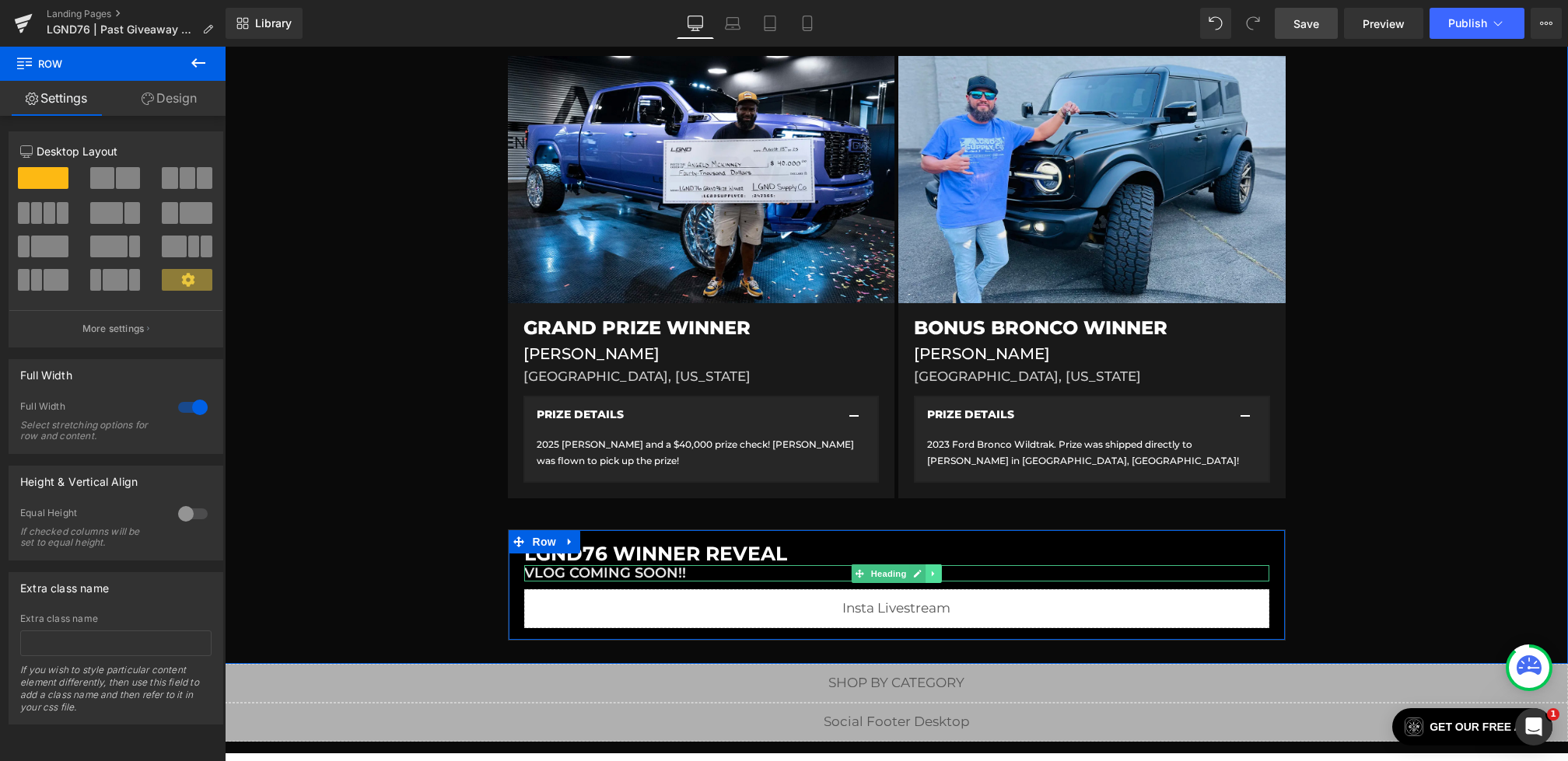
click at [926, 572] on link at bounding box center [933, 574] width 16 height 19
click at [936, 572] on link at bounding box center [942, 574] width 16 height 19
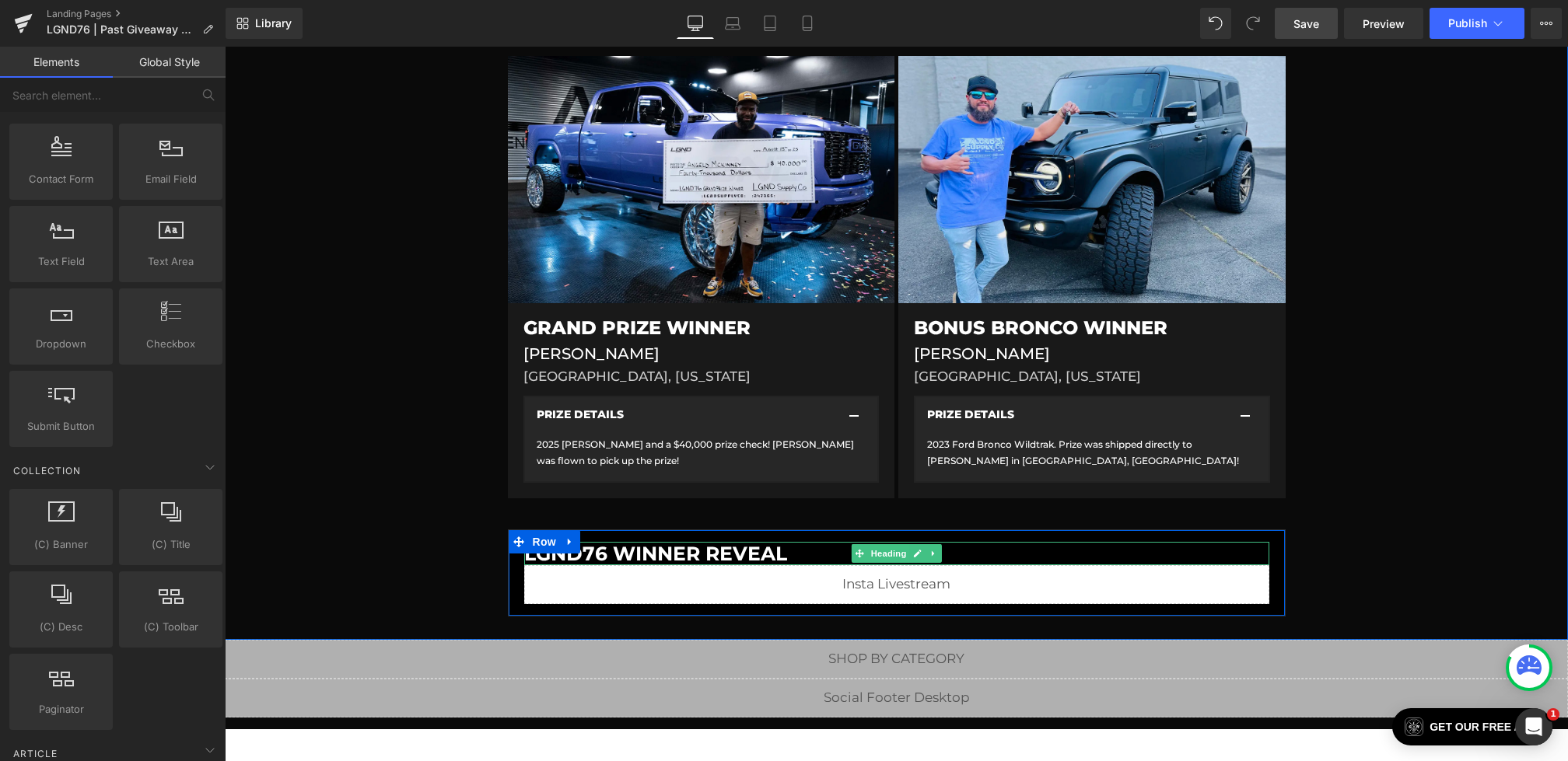
click at [774, 549] on h1 "LGND76 WINNER REVEAL" at bounding box center [897, 553] width 745 height 23
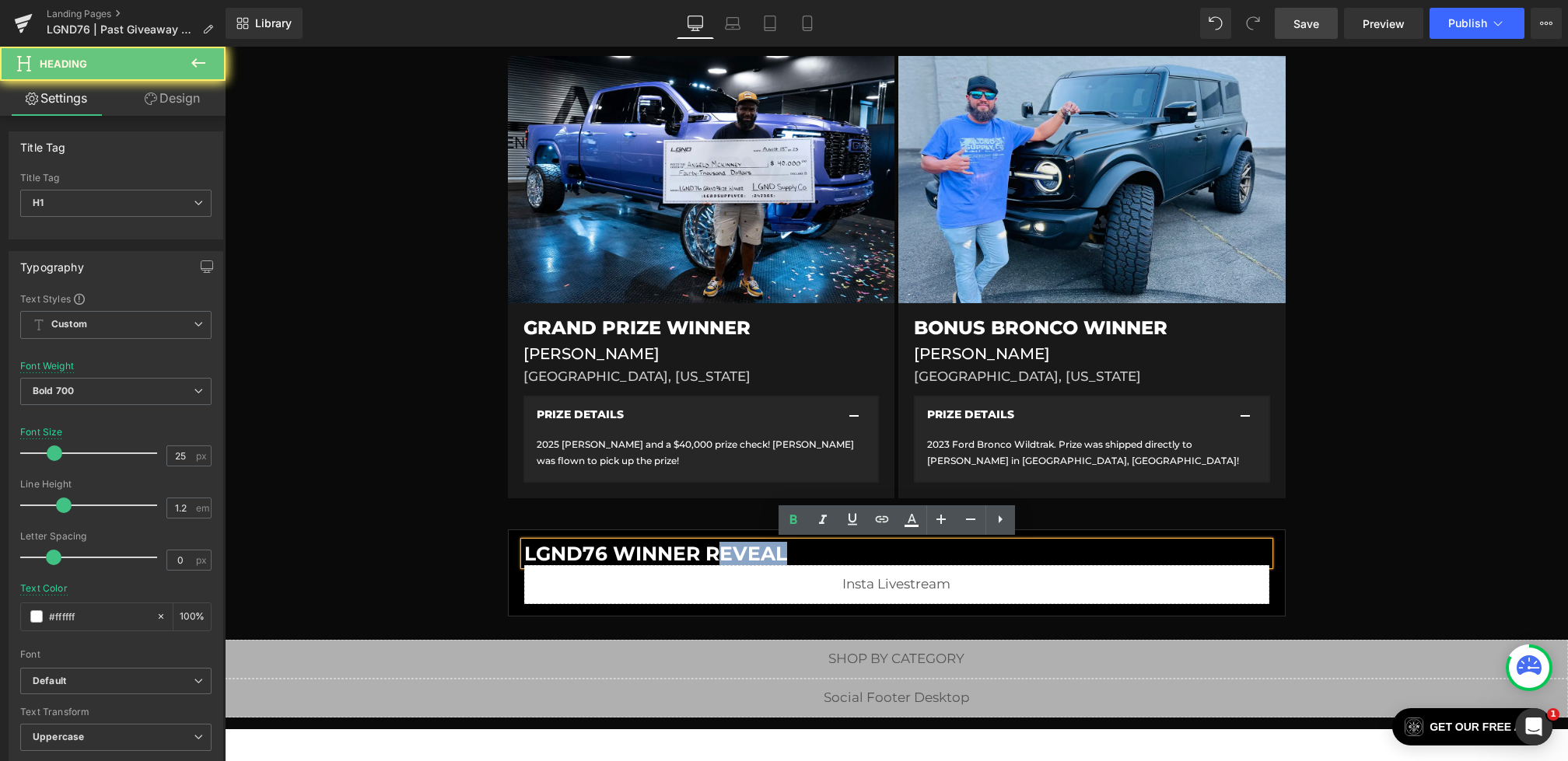
drag, startPoint x: 833, startPoint y: 549, endPoint x: 713, endPoint y: 549, distance: 120.0
click at [713, 549] on h1 "LGND76 WINNER REVEAL" at bounding box center [897, 553] width 745 height 23
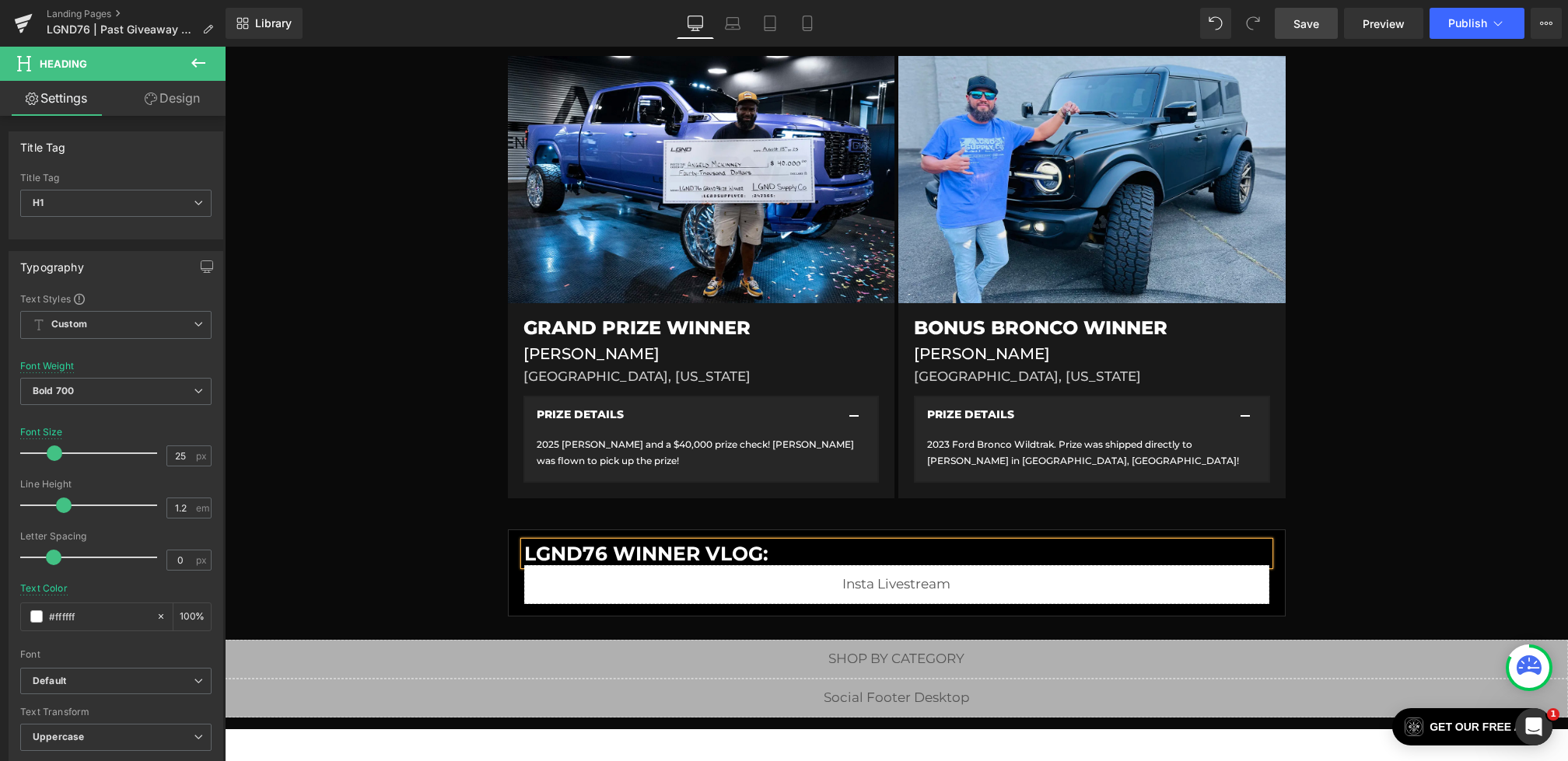
click at [419, 557] on div "Liquid Liquid Liquid Row Row PAST GIVEAWAY Heading #LGND76 Heading [DATE] - [DA…" at bounding box center [896, 146] width 1343 height 939
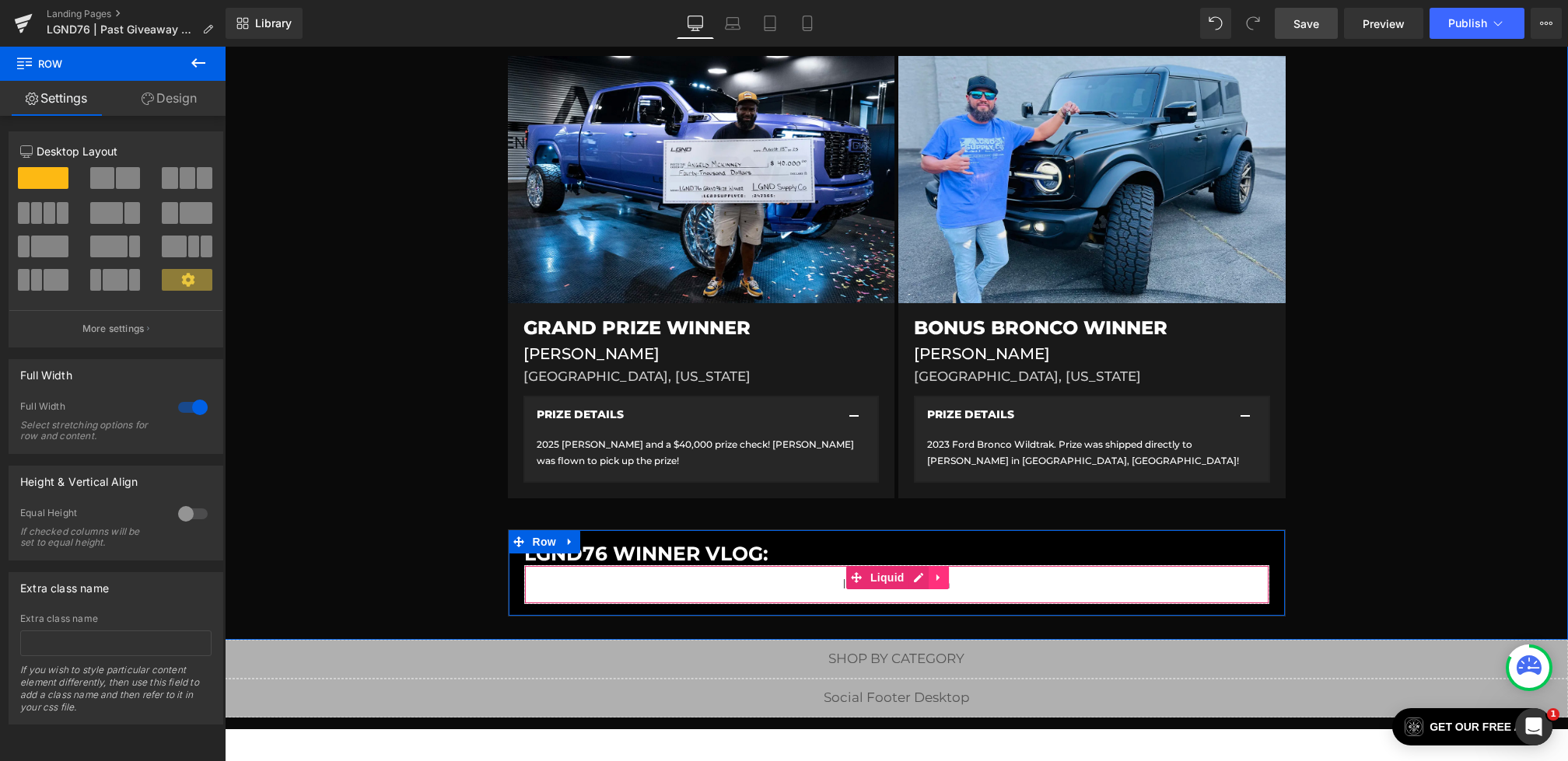
click at [936, 574] on icon at bounding box center [938, 578] width 3 height 7
click at [943, 574] on icon at bounding box center [949, 578] width 11 height 11
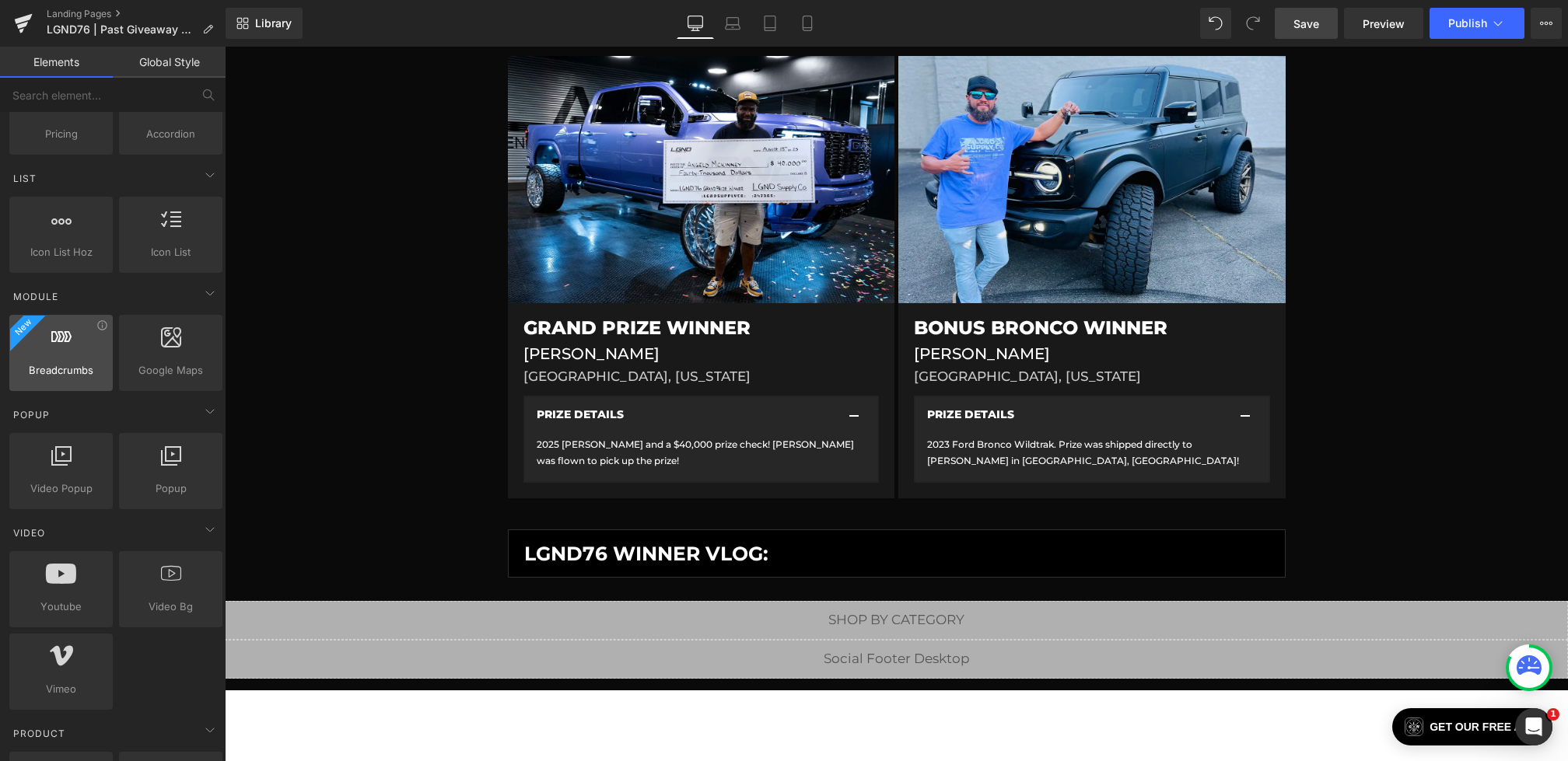
scroll to position [672, 0]
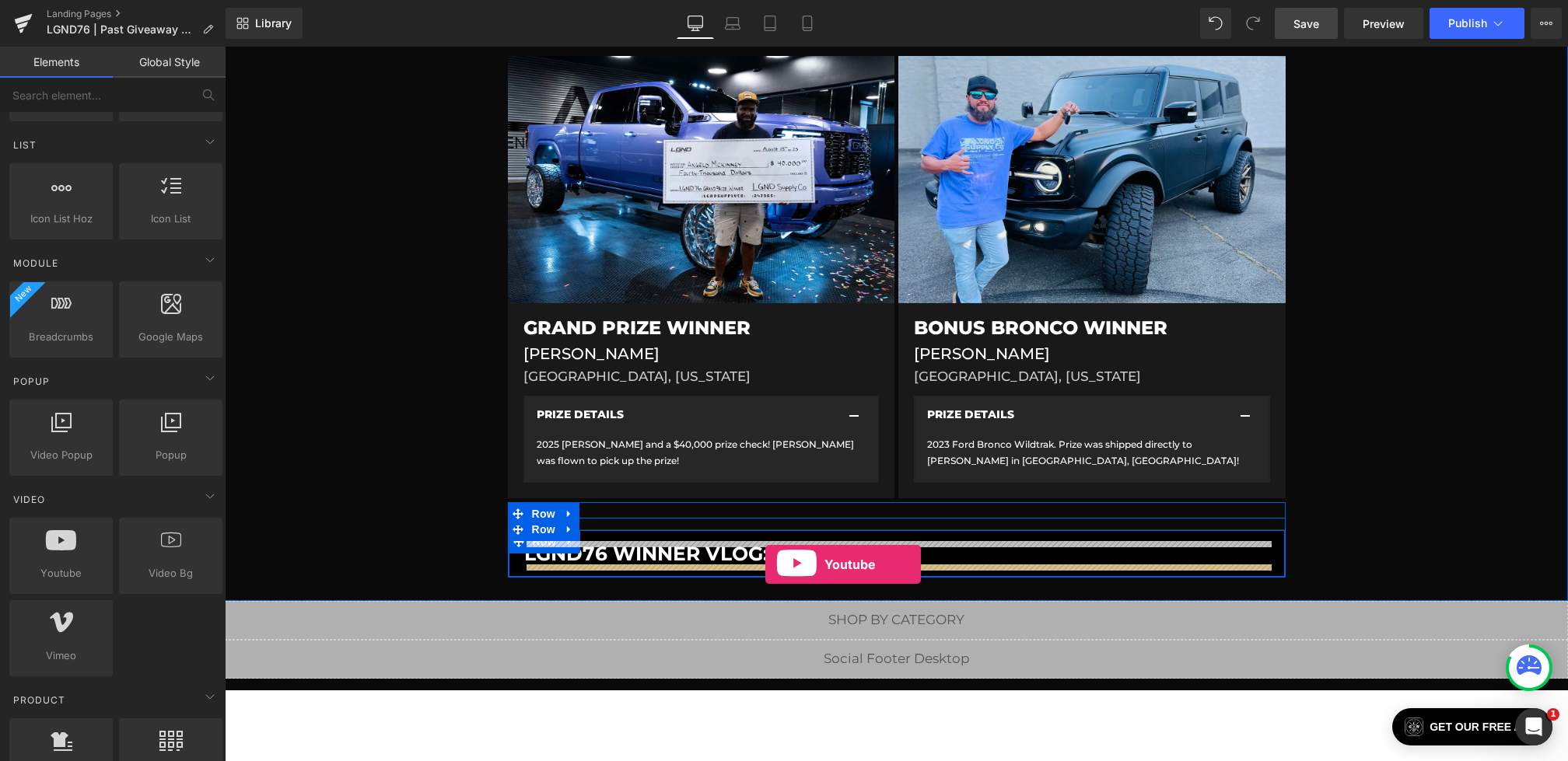
drag, startPoint x: 290, startPoint y: 581, endPoint x: 765, endPoint y: 564, distance: 475.3
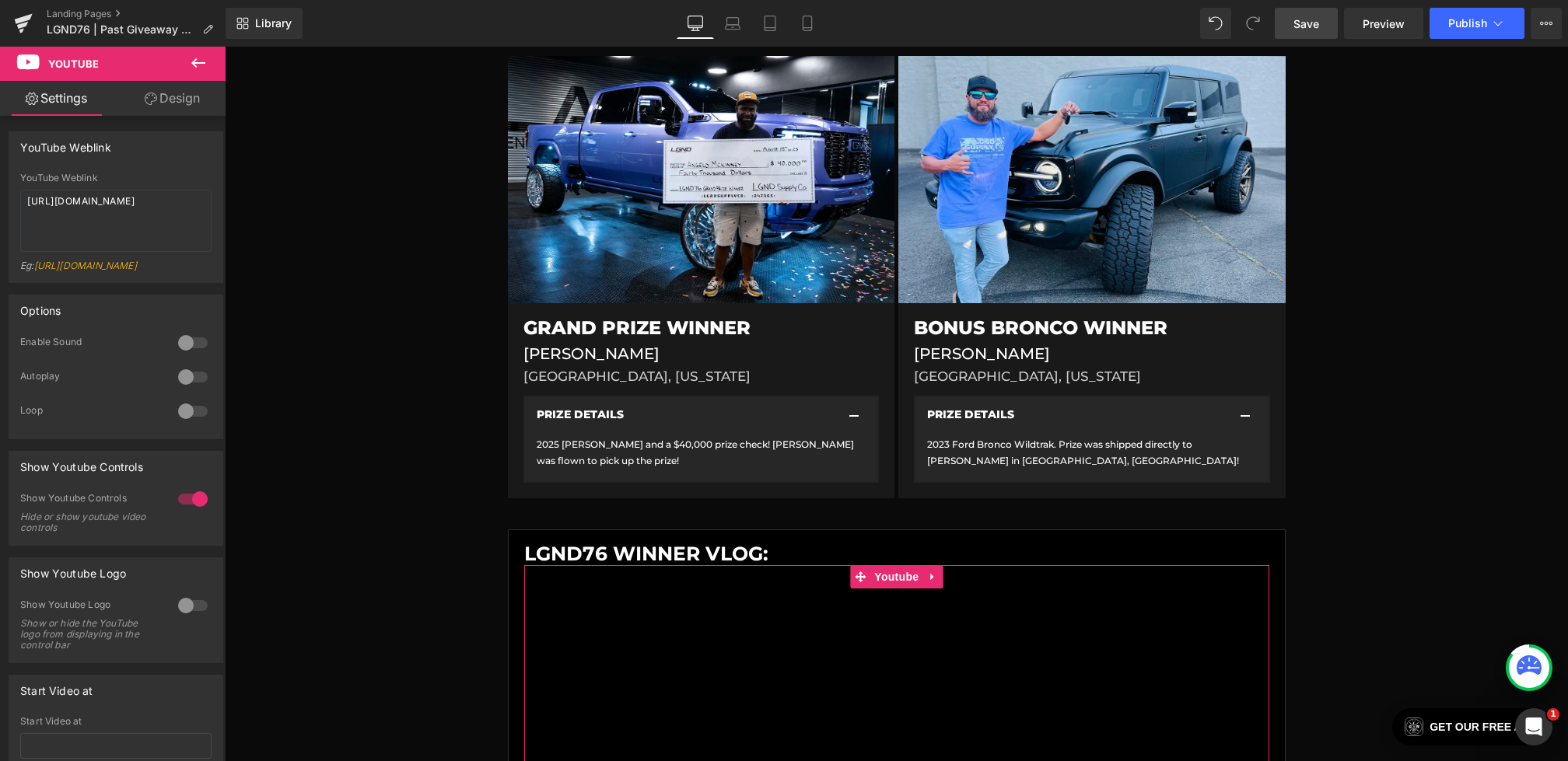
click at [162, 98] on link "Design" at bounding box center [172, 98] width 113 height 35
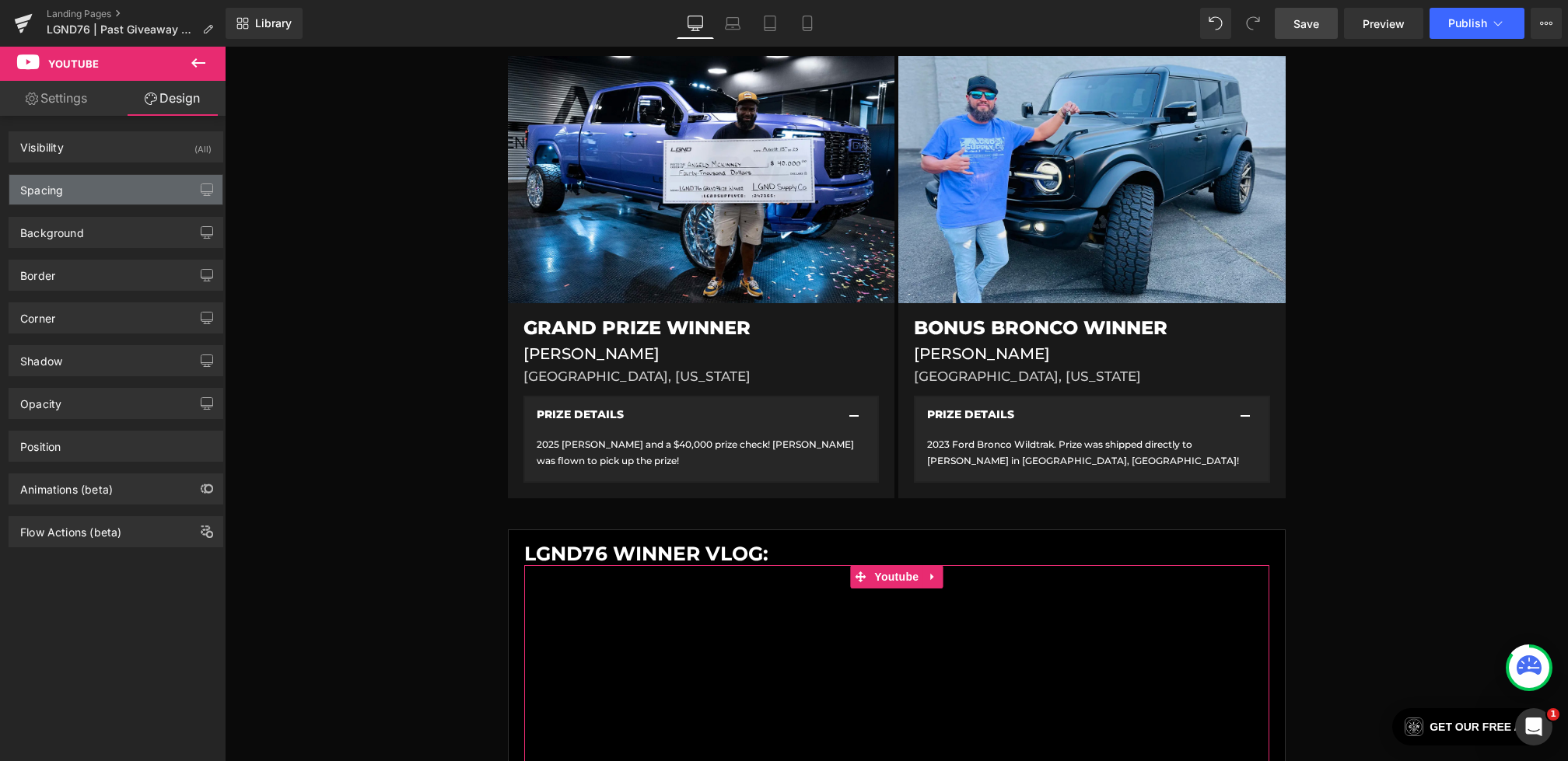
click at [92, 184] on div "Spacing" at bounding box center [116, 190] width 213 height 29
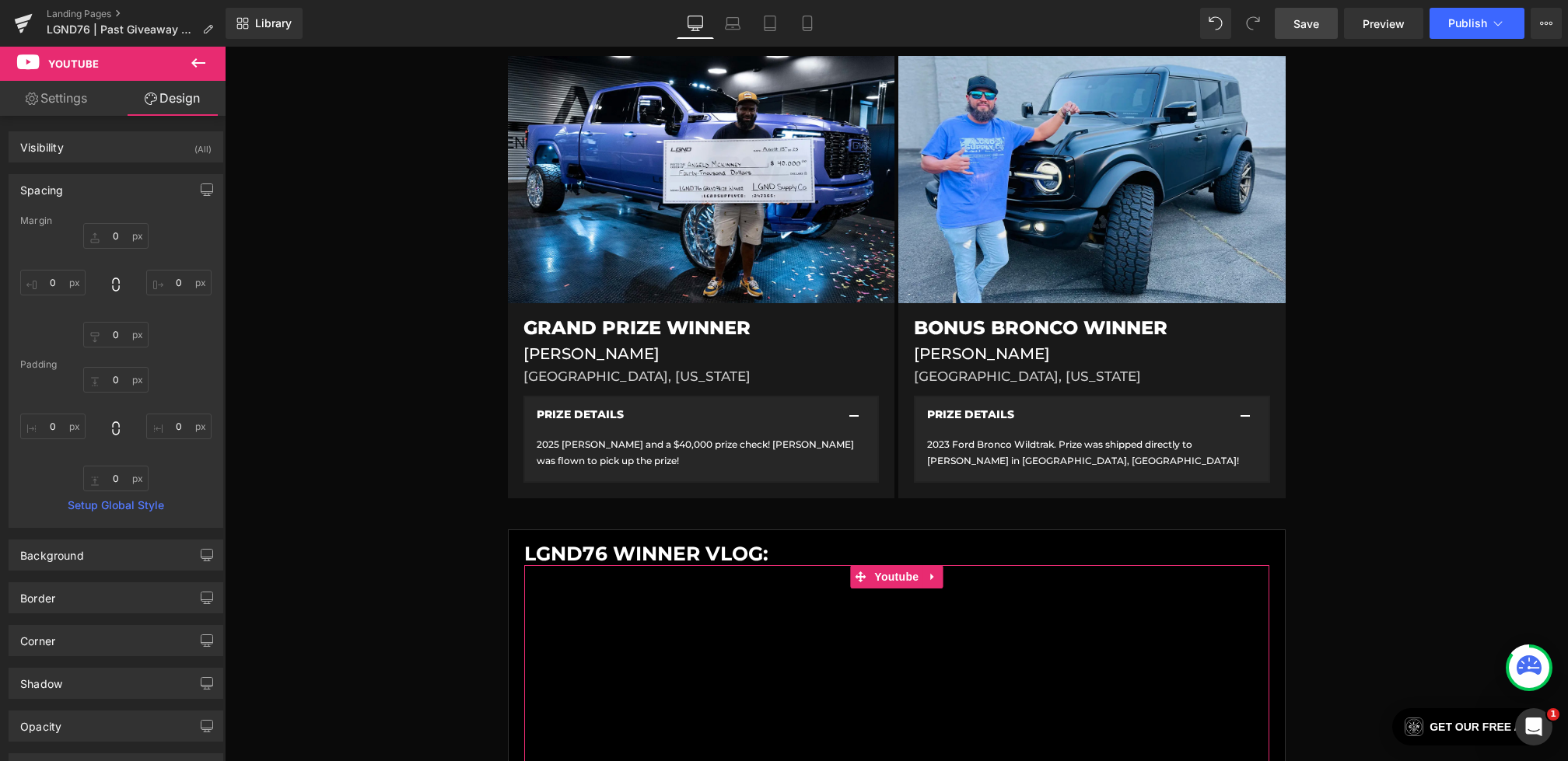
click at [92, 225] on div "Margin" at bounding box center [115, 220] width 191 height 11
click at [108, 233] on input "text" at bounding box center [116, 236] width 66 height 26
type input "2"
type input "10"
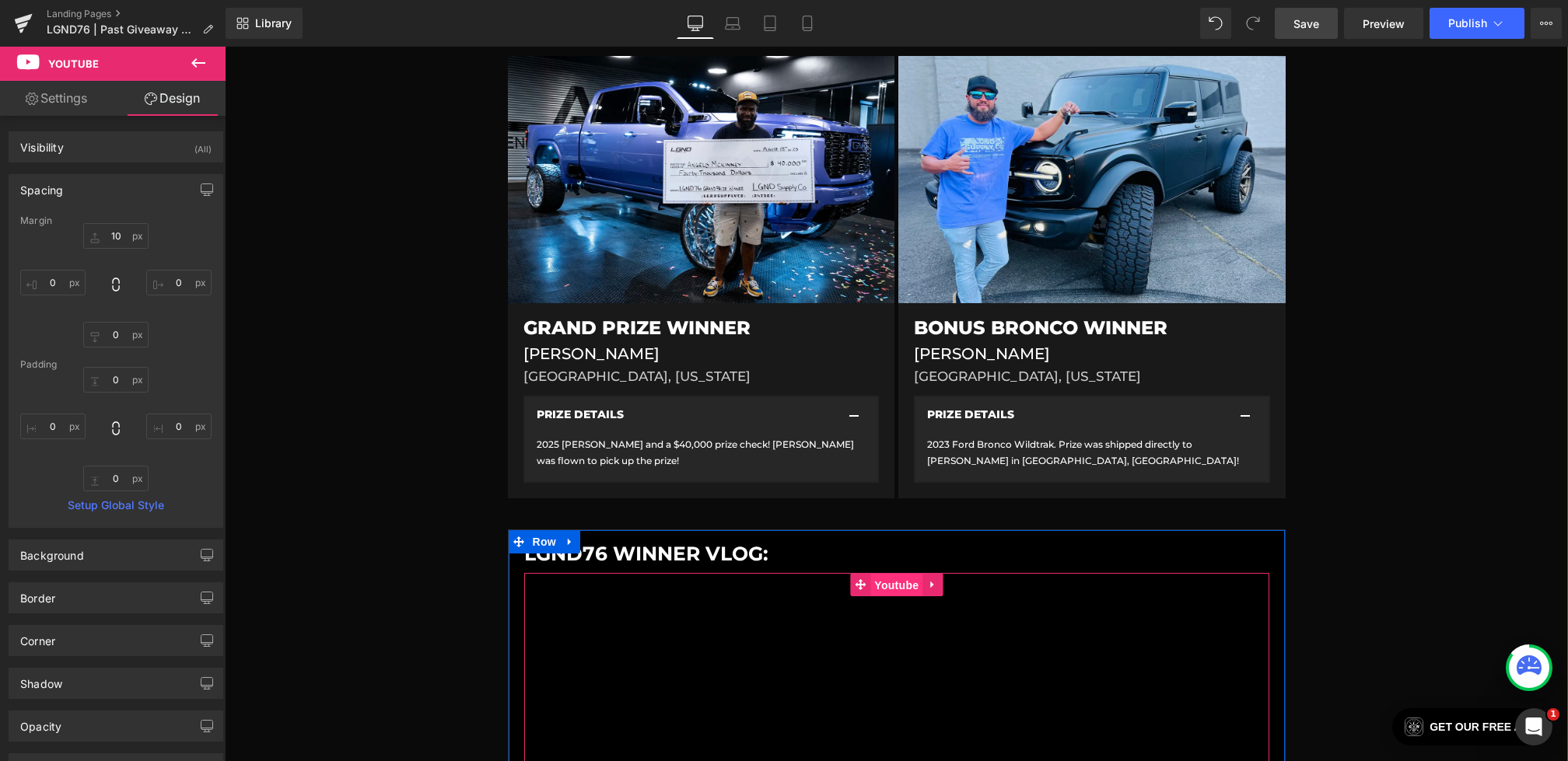
click at [885, 585] on span "Youtube" at bounding box center [896, 585] width 52 height 23
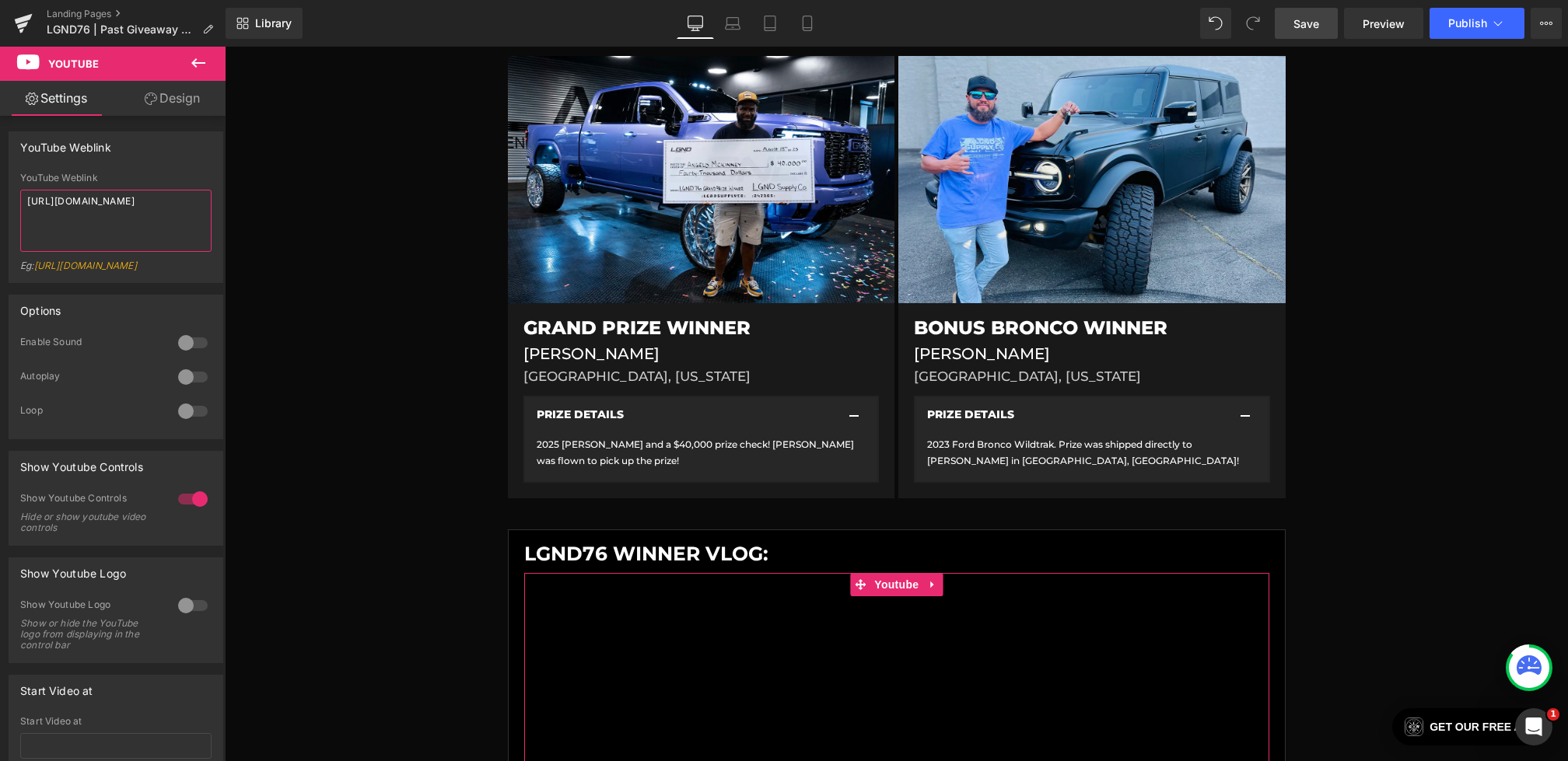
drag, startPoint x: 144, startPoint y: 215, endPoint x: 0, endPoint y: 156, distance: 155.6
click at [0, 156] on div "YouTube Weblink YouTube Weblink [URL][DOMAIN_NAME] Eg: [URL][DOMAIN_NAME]" at bounding box center [116, 201] width 232 height 163
paste textarea "WtTRqynktnQ"
type textarea "[URL][DOMAIN_NAME]"
click at [199, 352] on div at bounding box center [193, 343] width 37 height 25
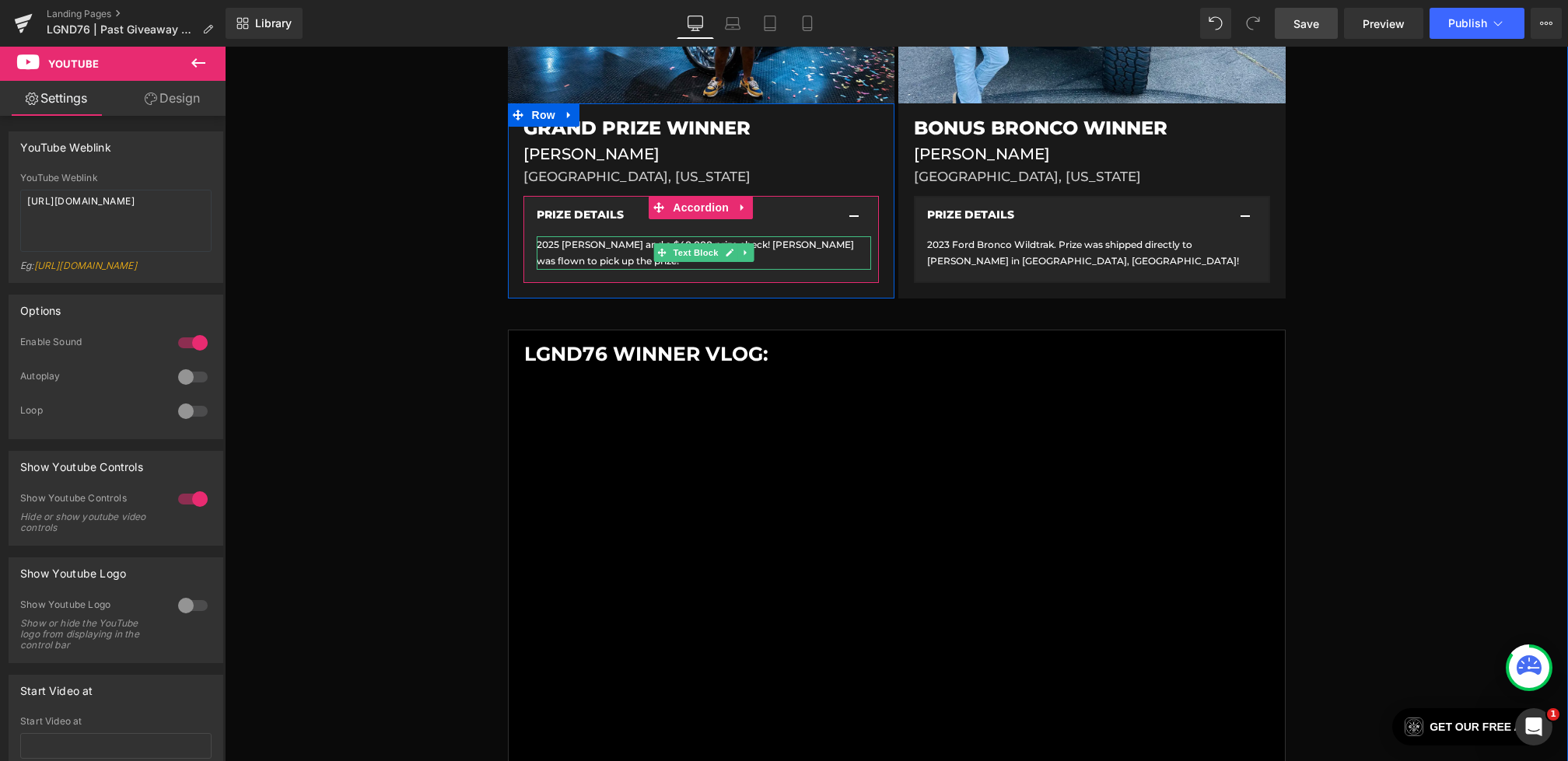
scroll to position [773, 0]
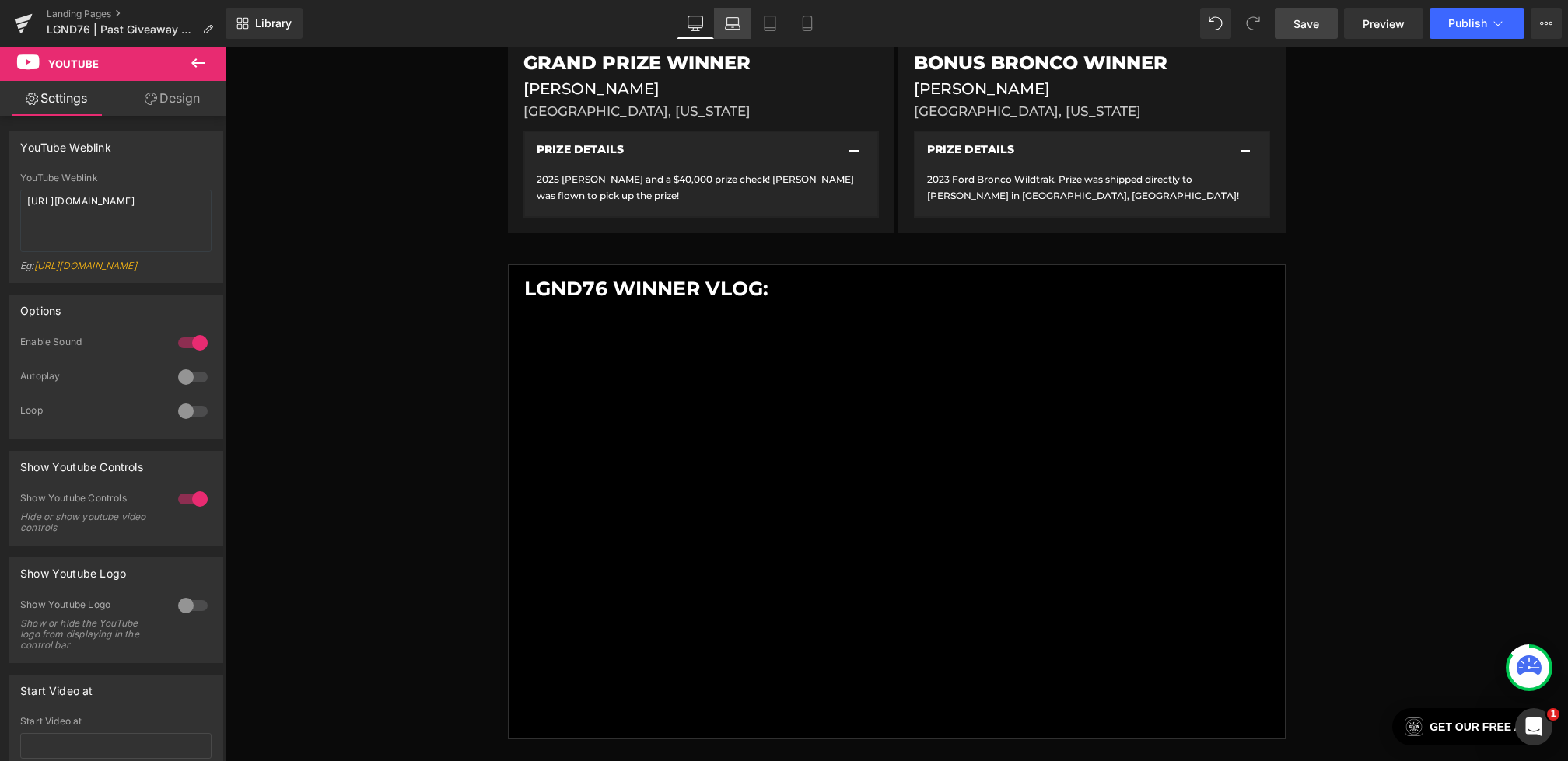
click at [736, 20] on icon at bounding box center [733, 23] width 16 height 16
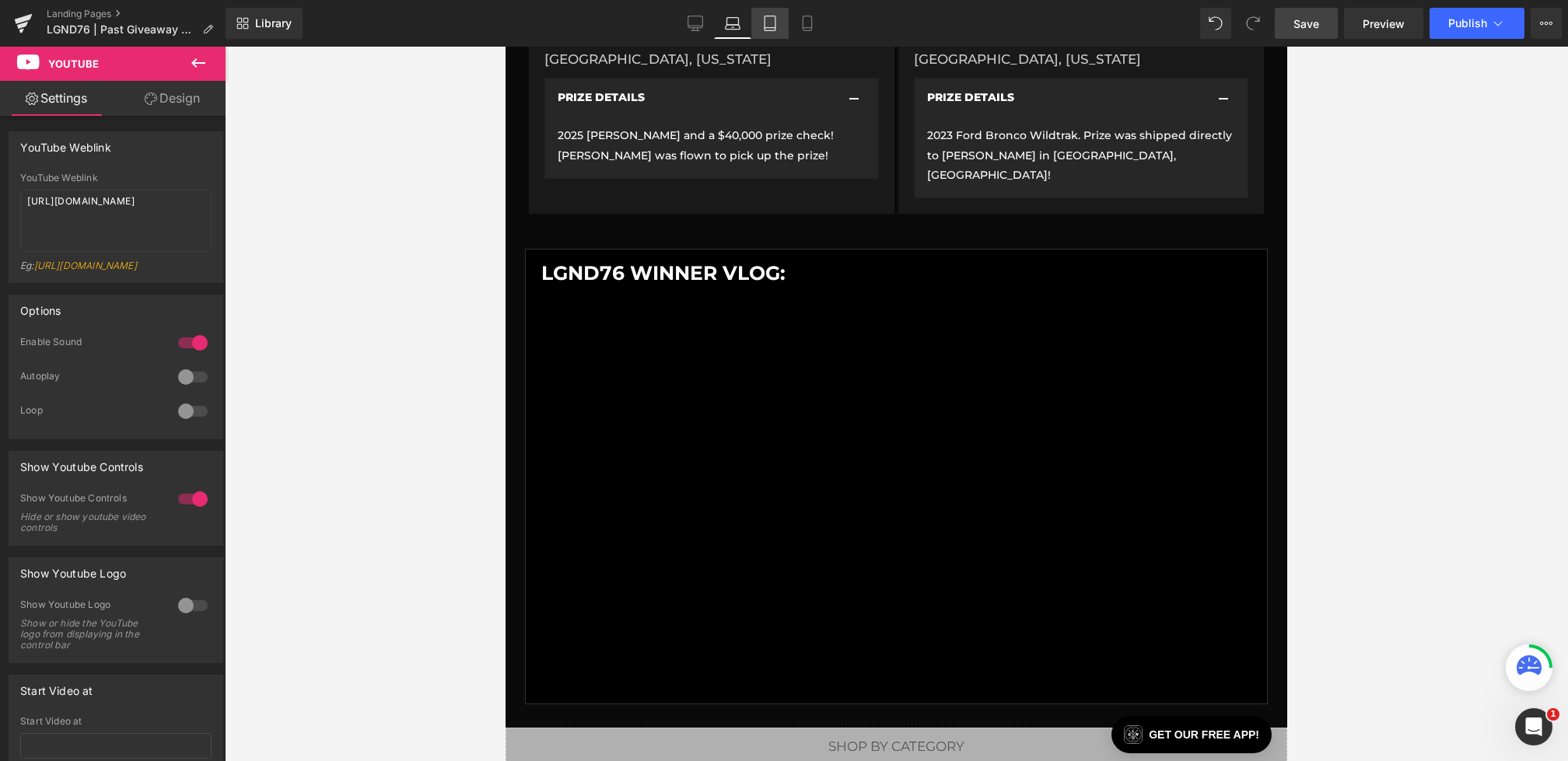
click at [768, 22] on icon at bounding box center [770, 23] width 16 height 16
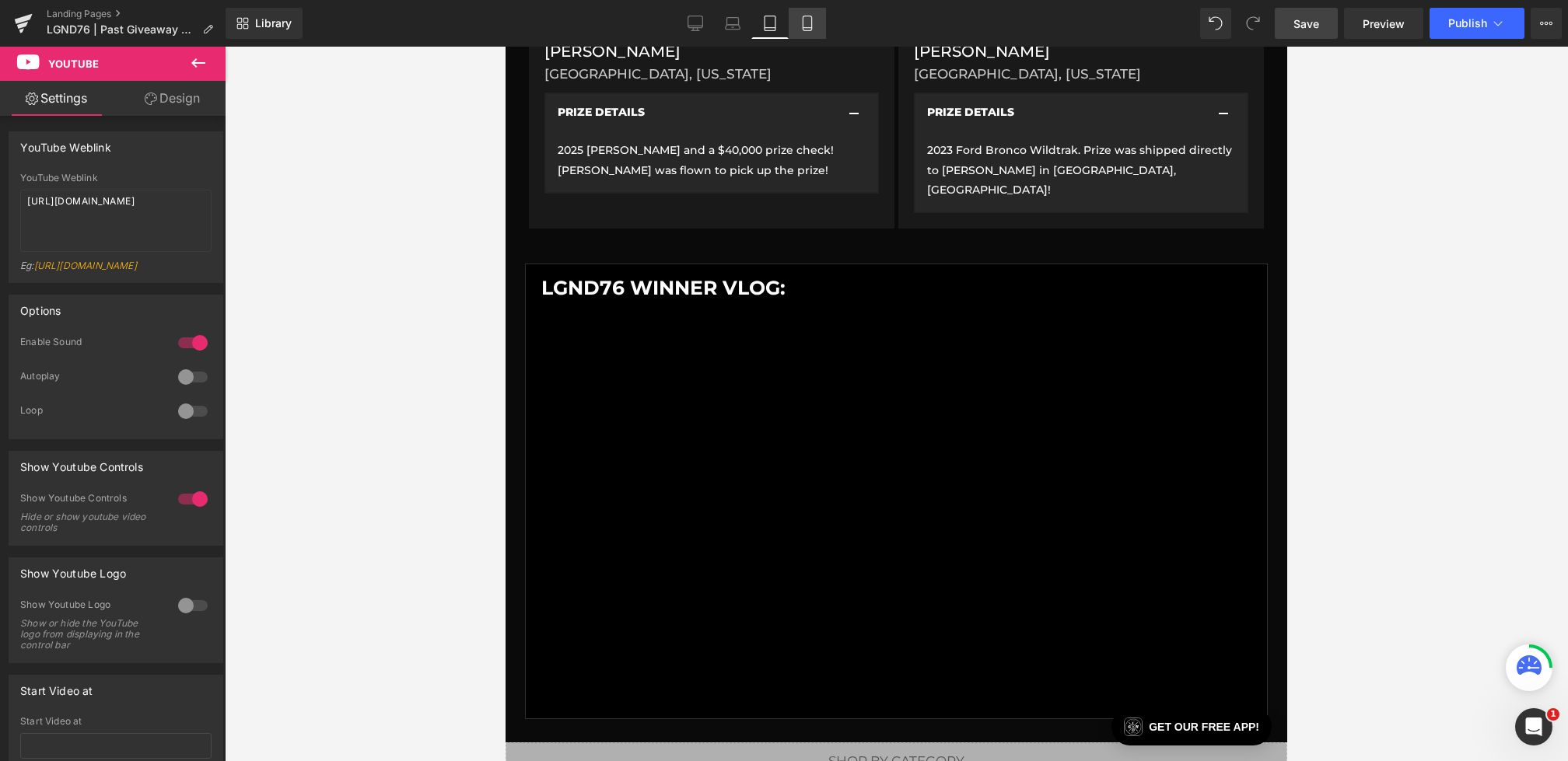
click at [805, 22] on icon at bounding box center [807, 23] width 16 height 16
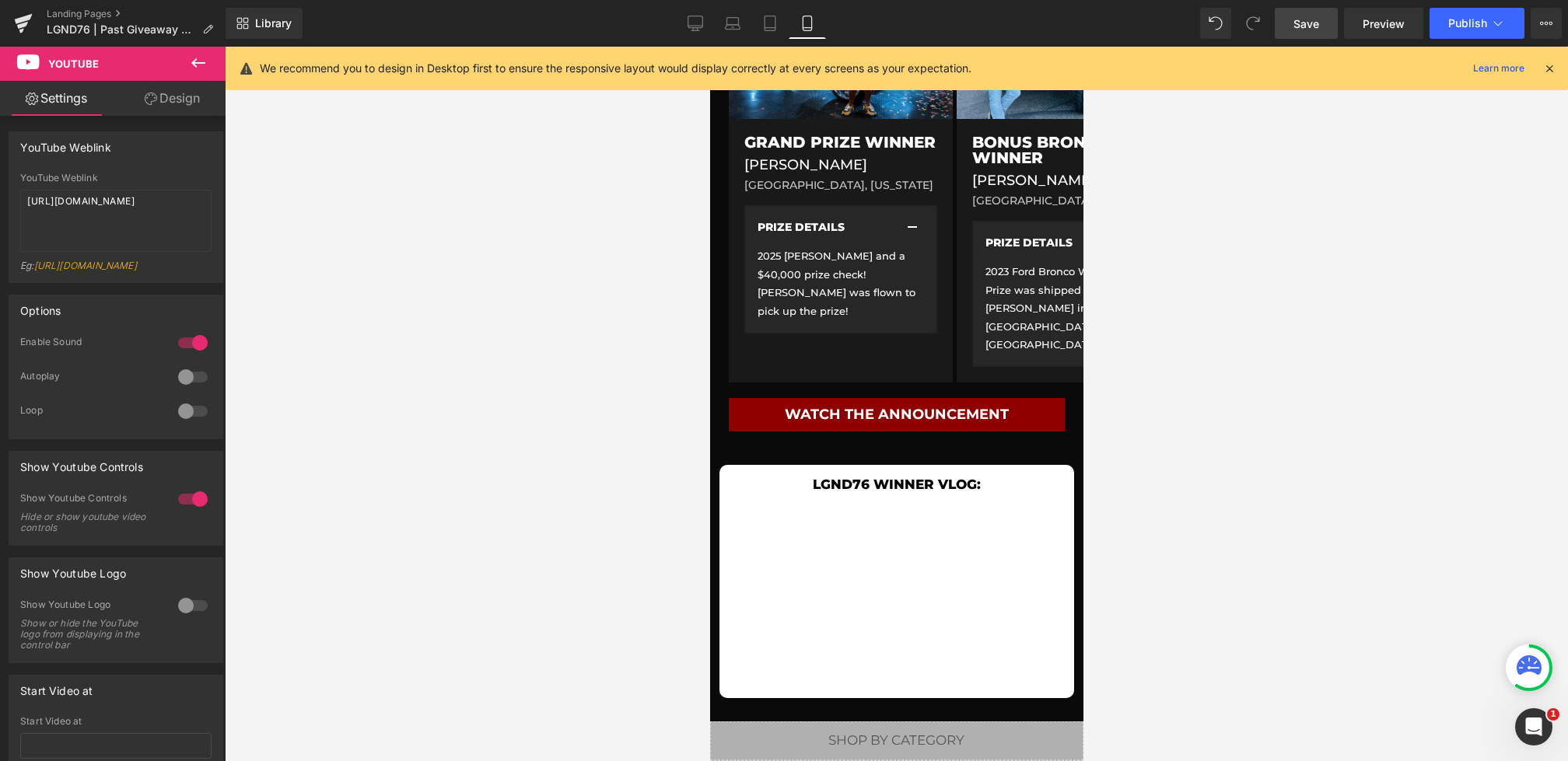
scroll to position [389, 0]
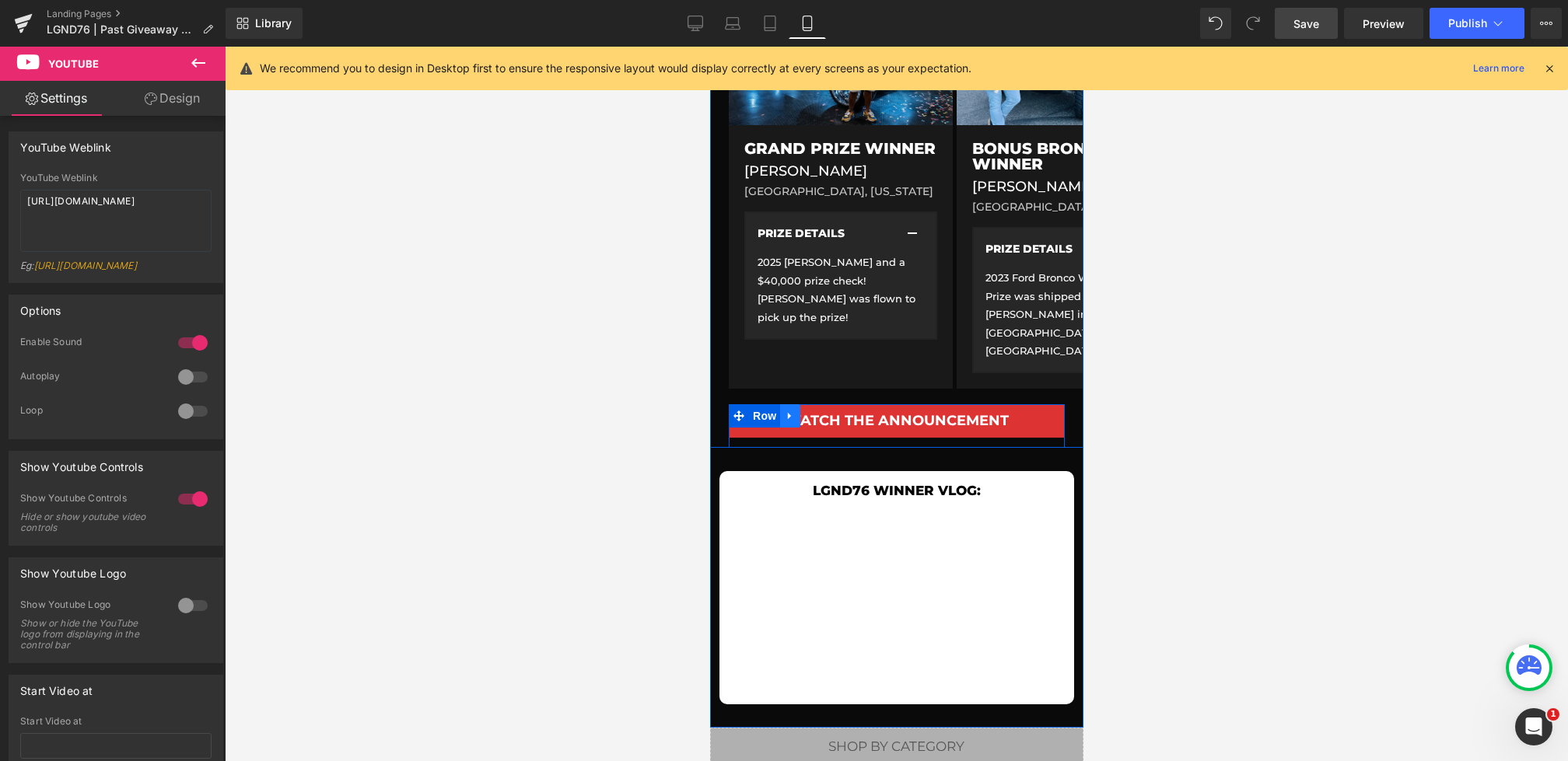
click at [791, 410] on icon at bounding box center [789, 416] width 11 height 12
click at [835, 410] on icon at bounding box center [829, 416] width 11 height 12
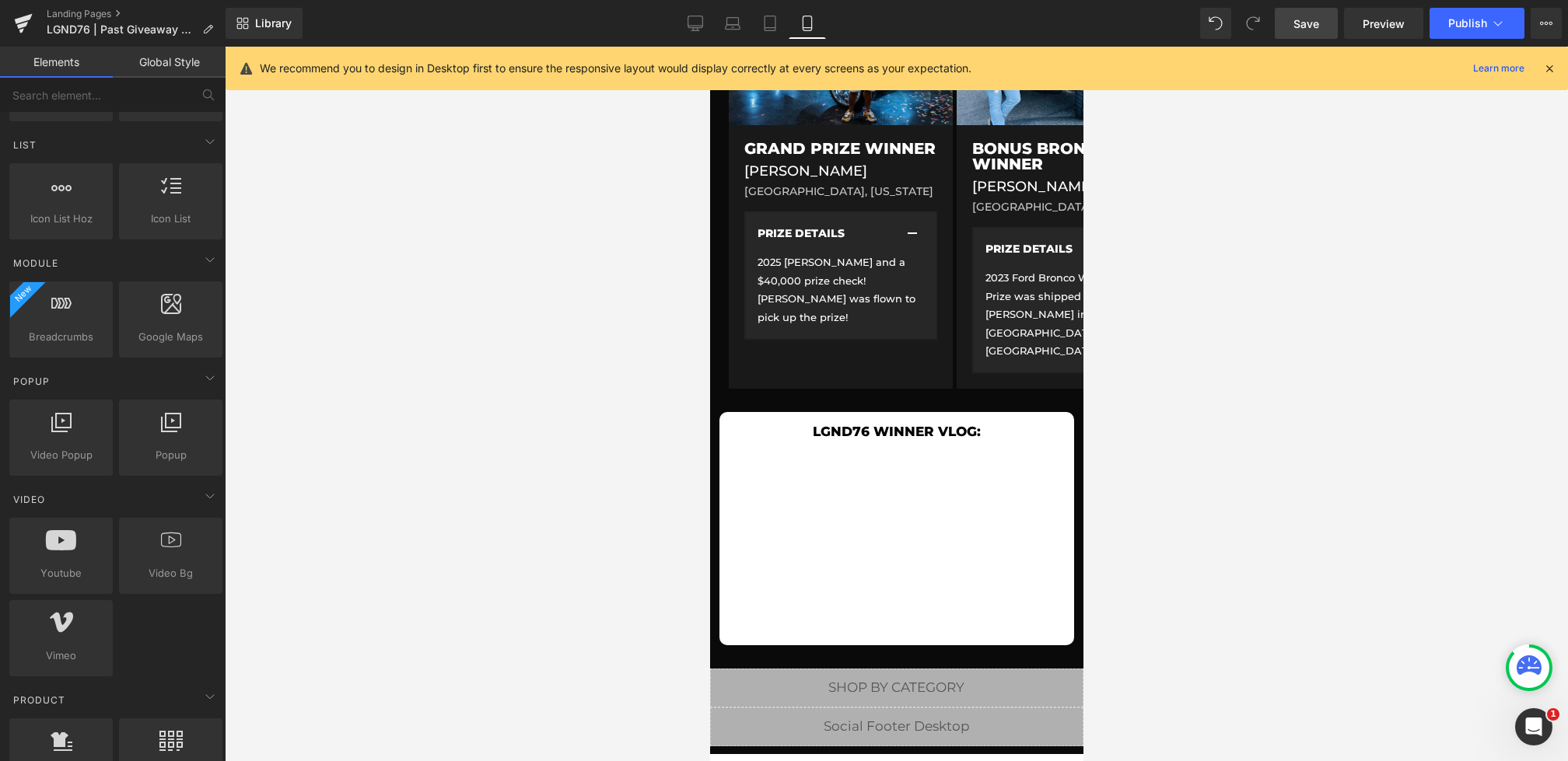
drag, startPoint x: 1313, startPoint y: 29, endPoint x: 160, endPoint y: 307, distance: 1186.0
click at [1312, 29] on span "Save" at bounding box center [1306, 23] width 26 height 16
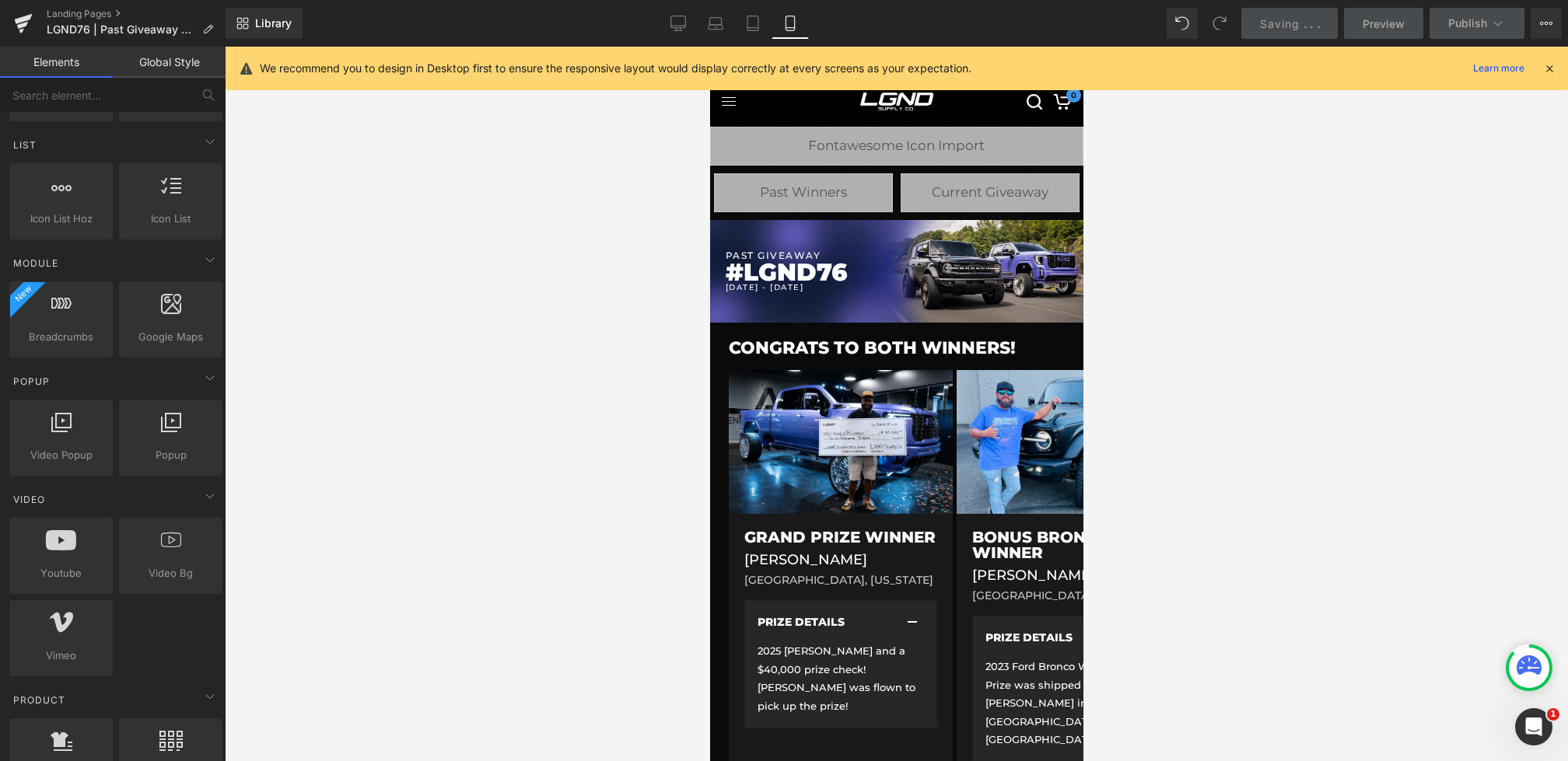
drag, startPoint x: 677, startPoint y: 29, endPoint x: 784, endPoint y: 74, distance: 116.1
click at [677, 29] on icon at bounding box center [677, 29] width 4 height 3
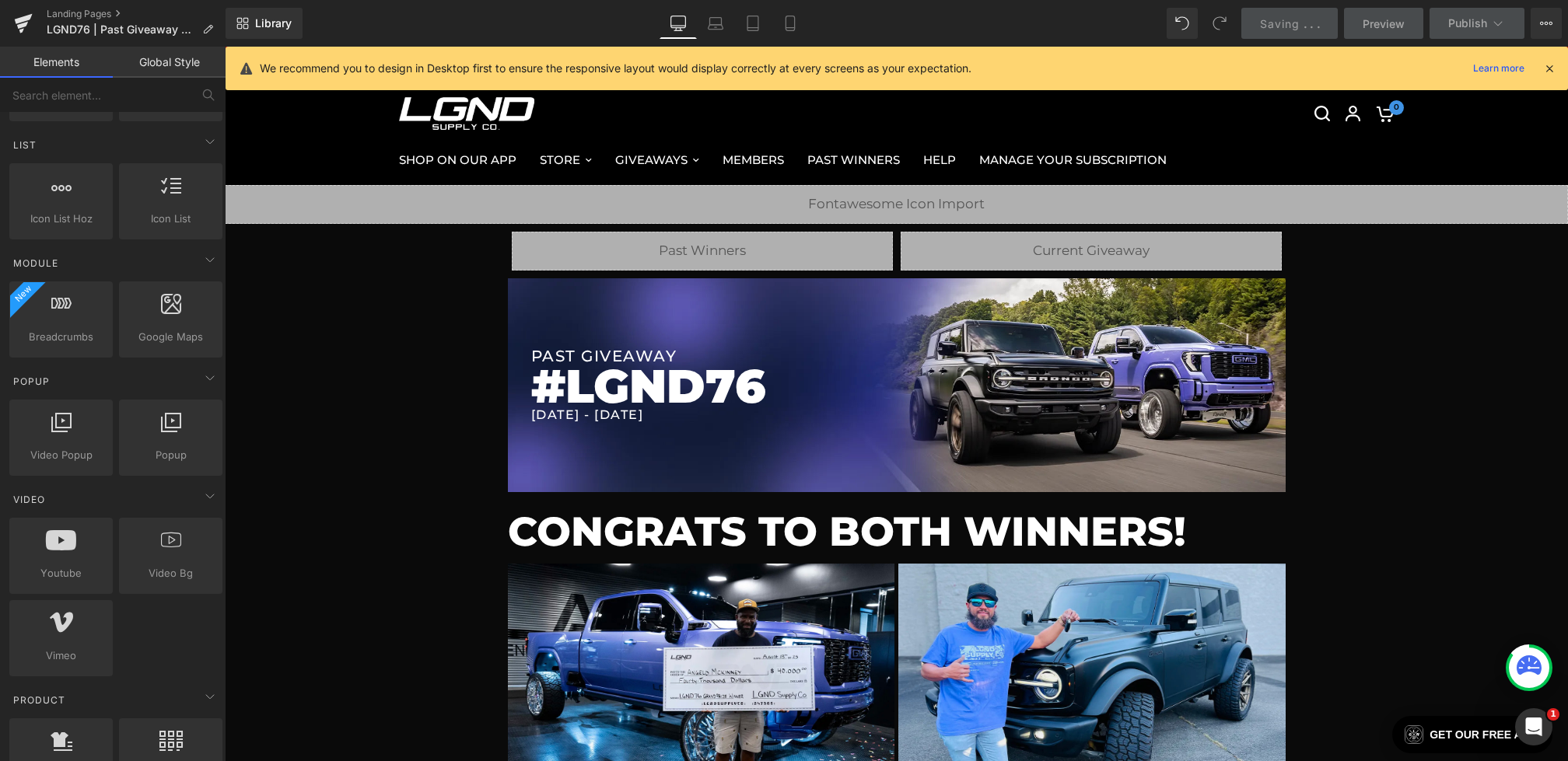
scroll to position [138, 0]
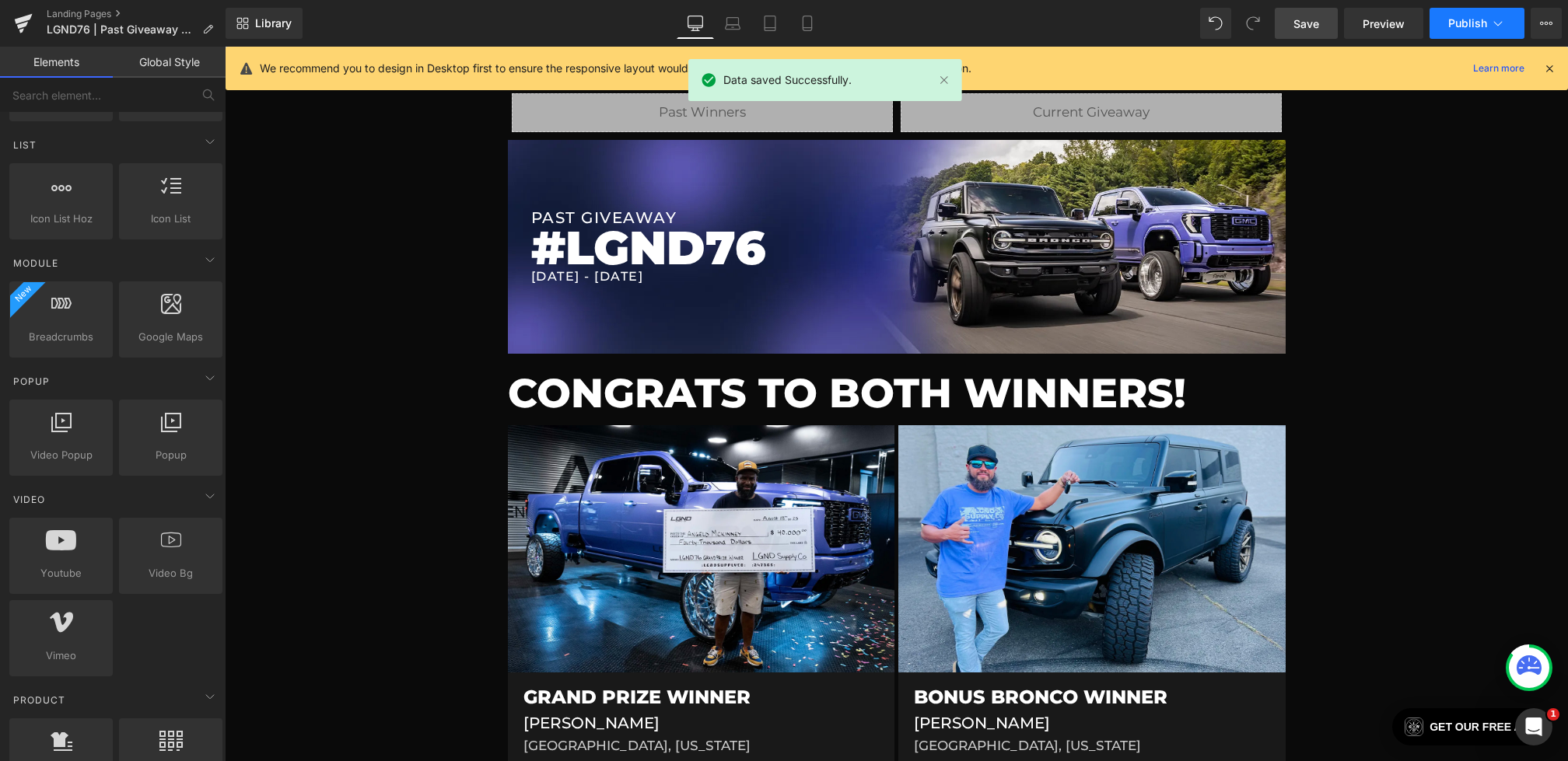
click at [1453, 20] on span "Publish" at bounding box center [1467, 23] width 39 height 12
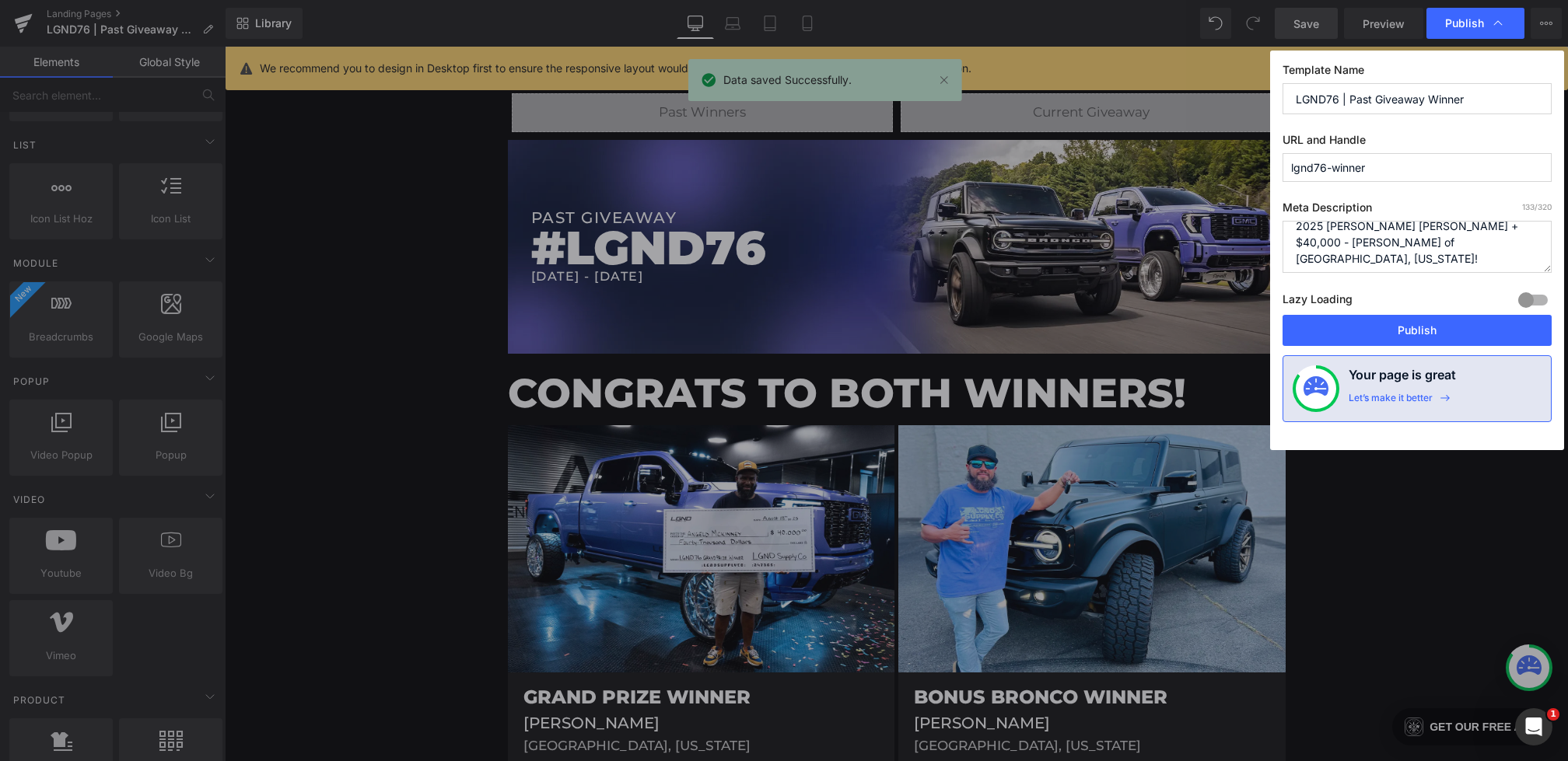
scroll to position [33, 0]
click at [1395, 333] on button "Publish" at bounding box center [1416, 331] width 269 height 31
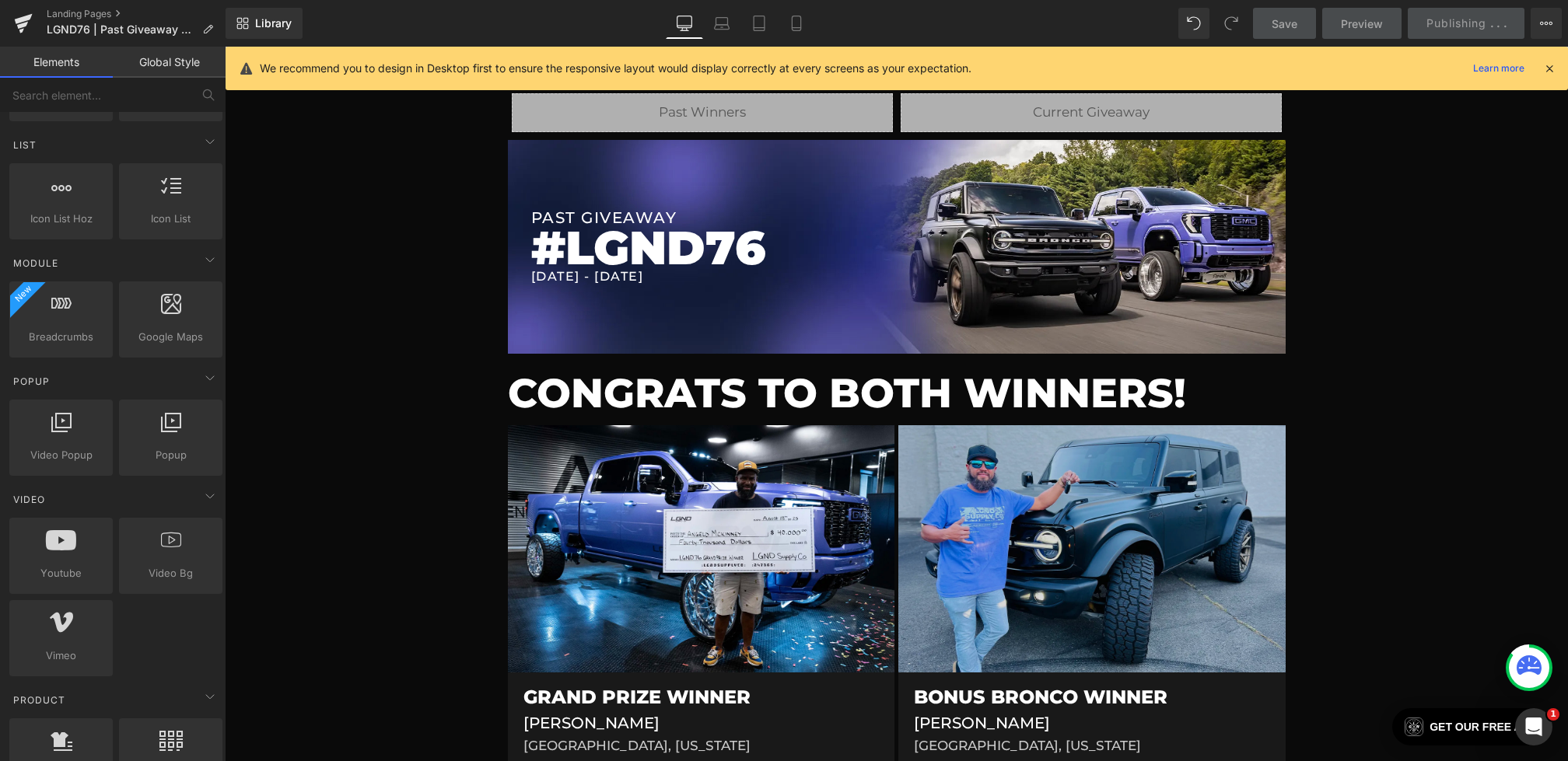
scroll to position [252, 0]
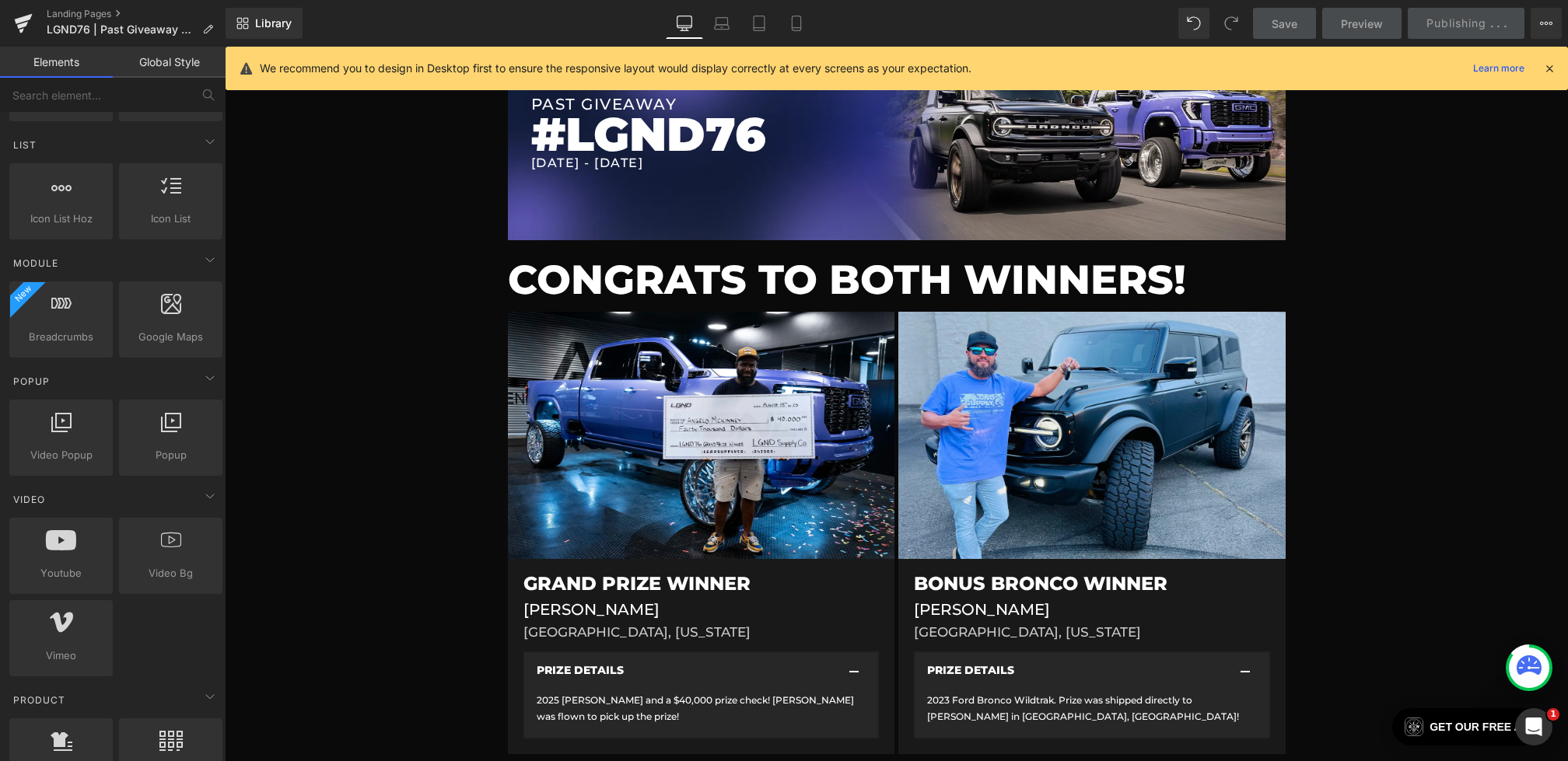
click at [1546, 74] on icon at bounding box center [1549, 68] width 14 height 14
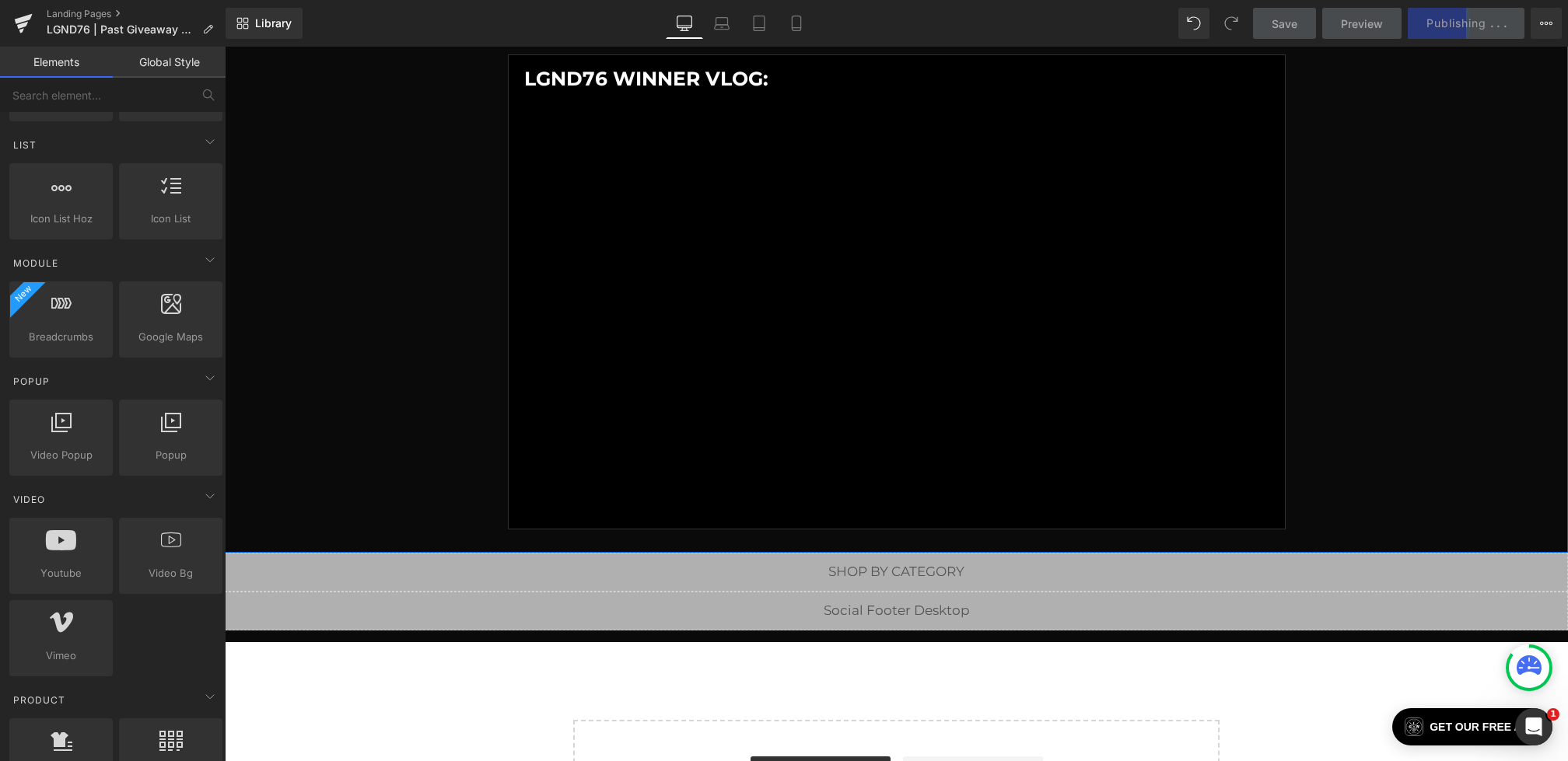
scroll to position [859, 0]
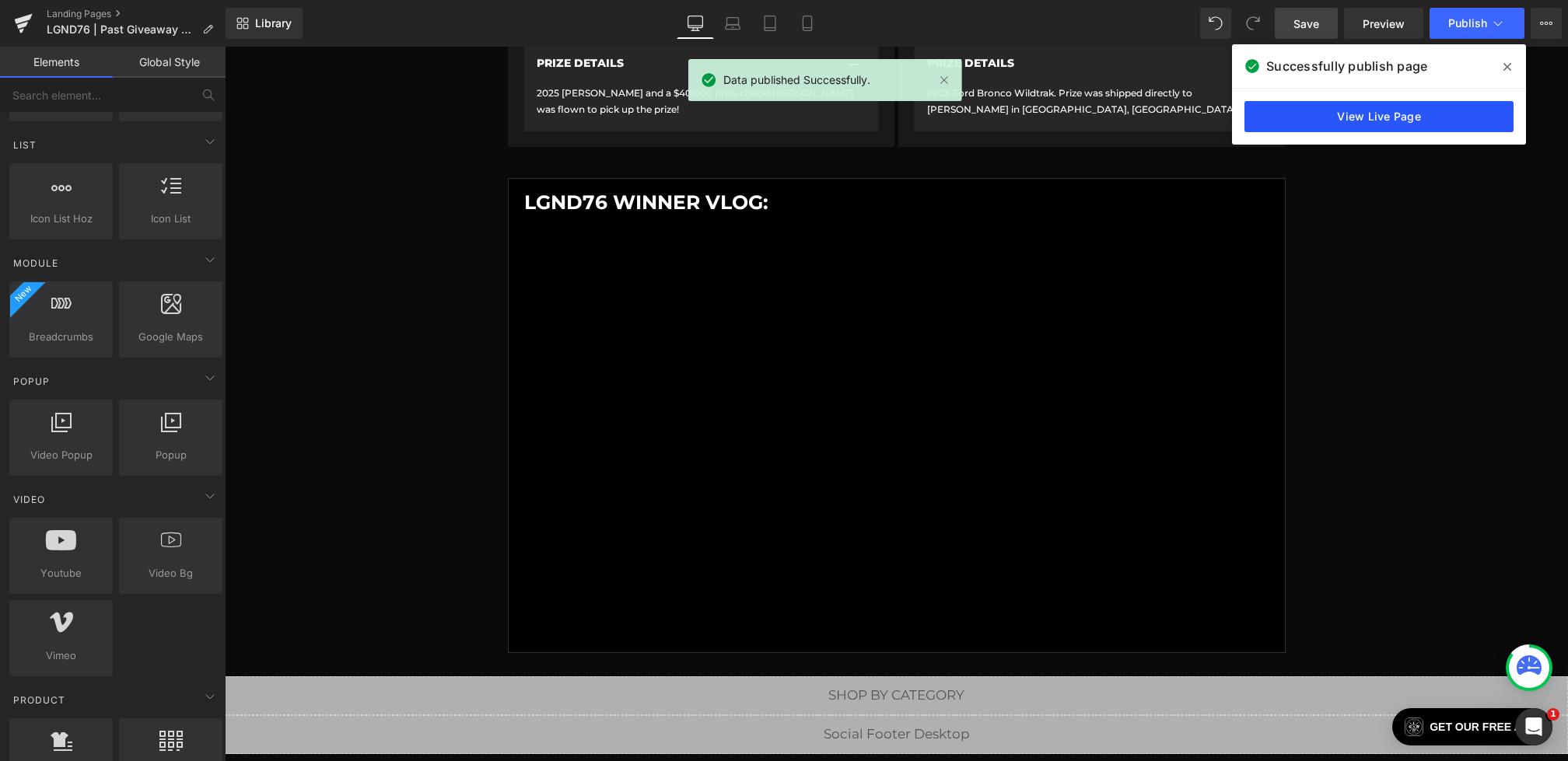
click at [1298, 106] on link "View Live Page" at bounding box center [1378, 117] width 269 height 31
